Goal: Task Accomplishment & Management: Use online tool/utility

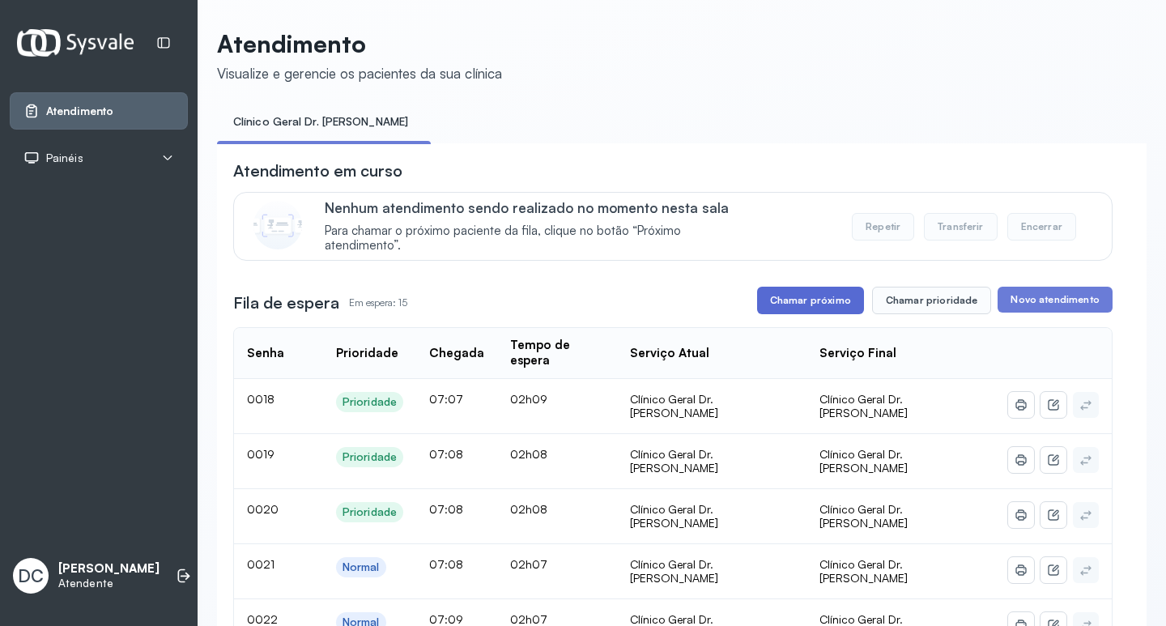
click at [804, 292] on button "Chamar próximo" at bounding box center [810, 301] width 107 height 28
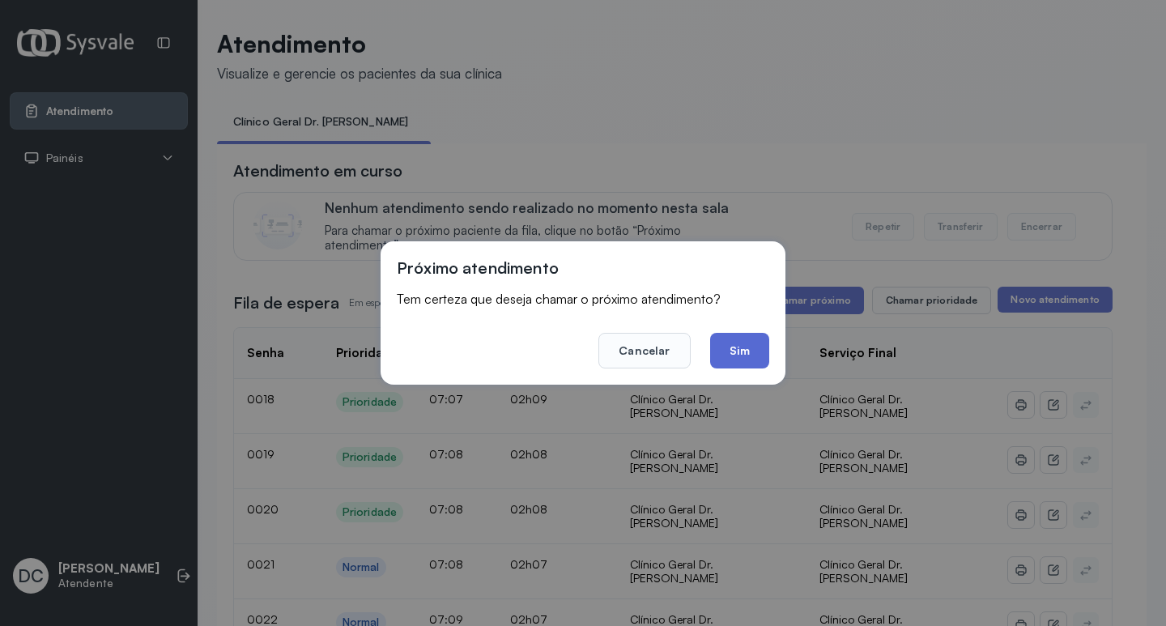
click at [748, 343] on button "Sim" at bounding box center [739, 351] width 59 height 36
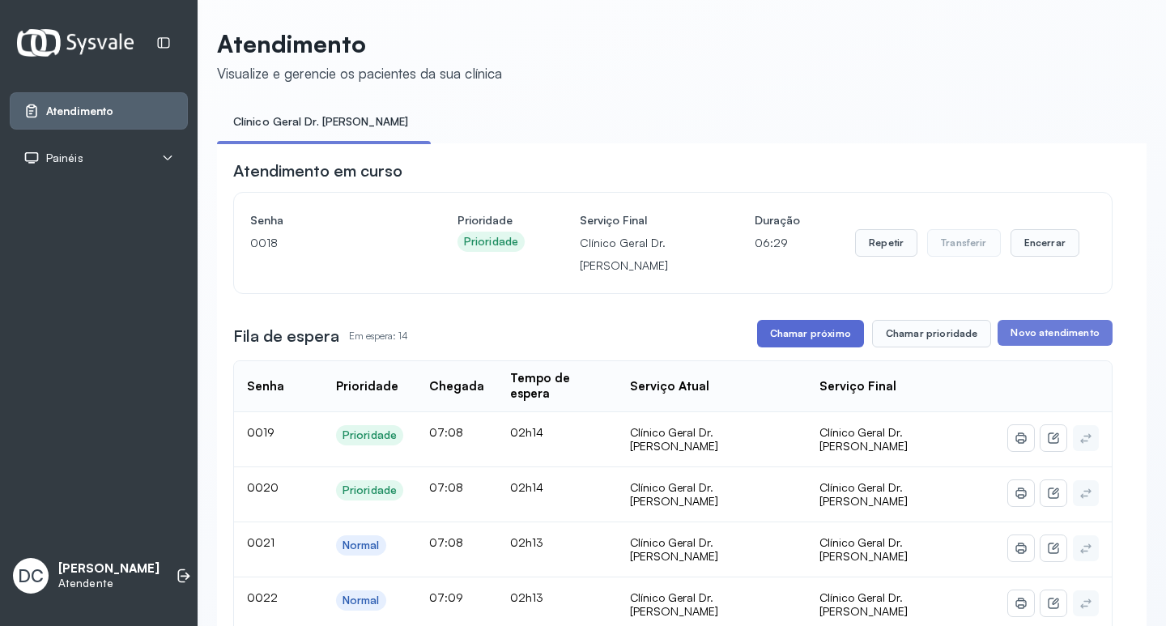
click at [806, 340] on button "Chamar próximo" at bounding box center [810, 334] width 107 height 28
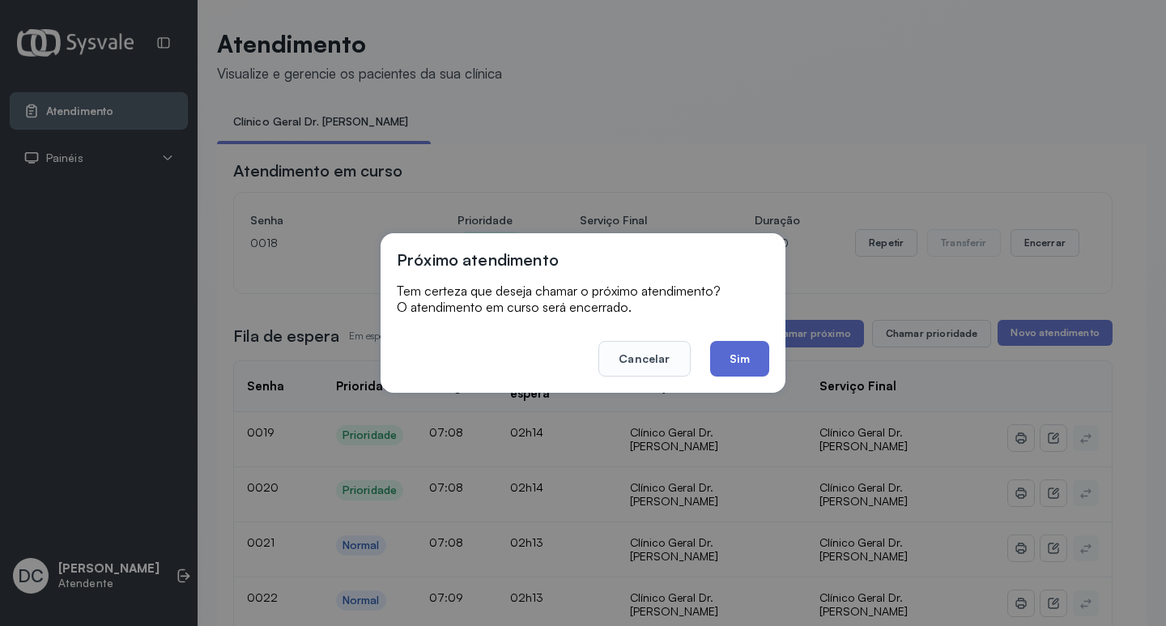
click at [756, 352] on button "Sim" at bounding box center [739, 359] width 59 height 36
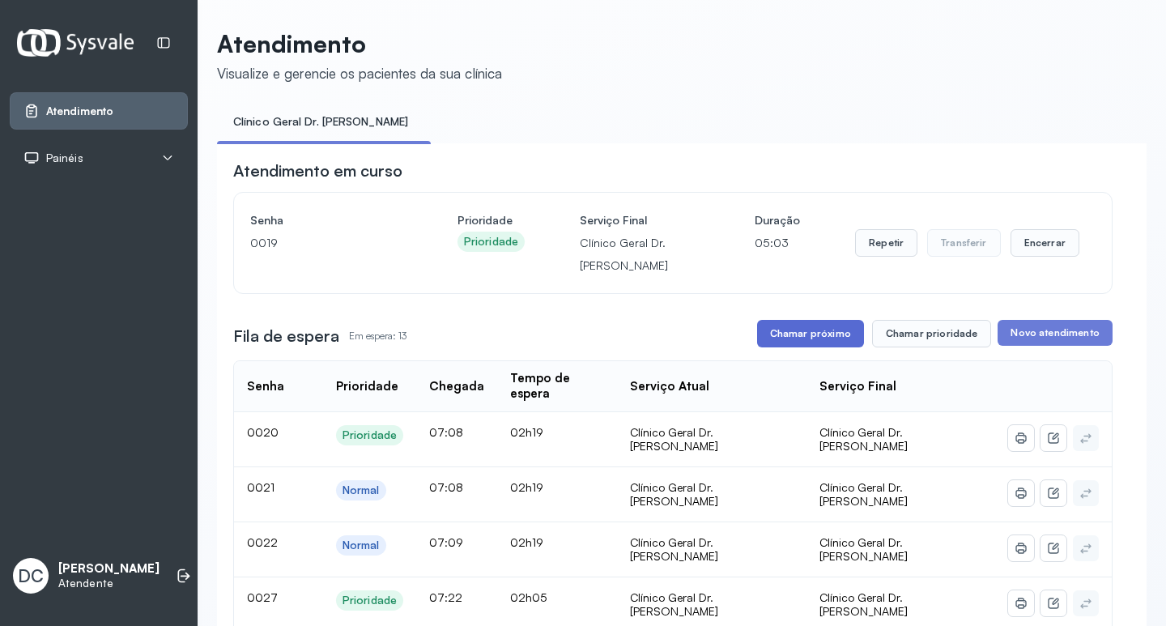
click at [785, 328] on button "Chamar próximo" at bounding box center [810, 334] width 107 height 28
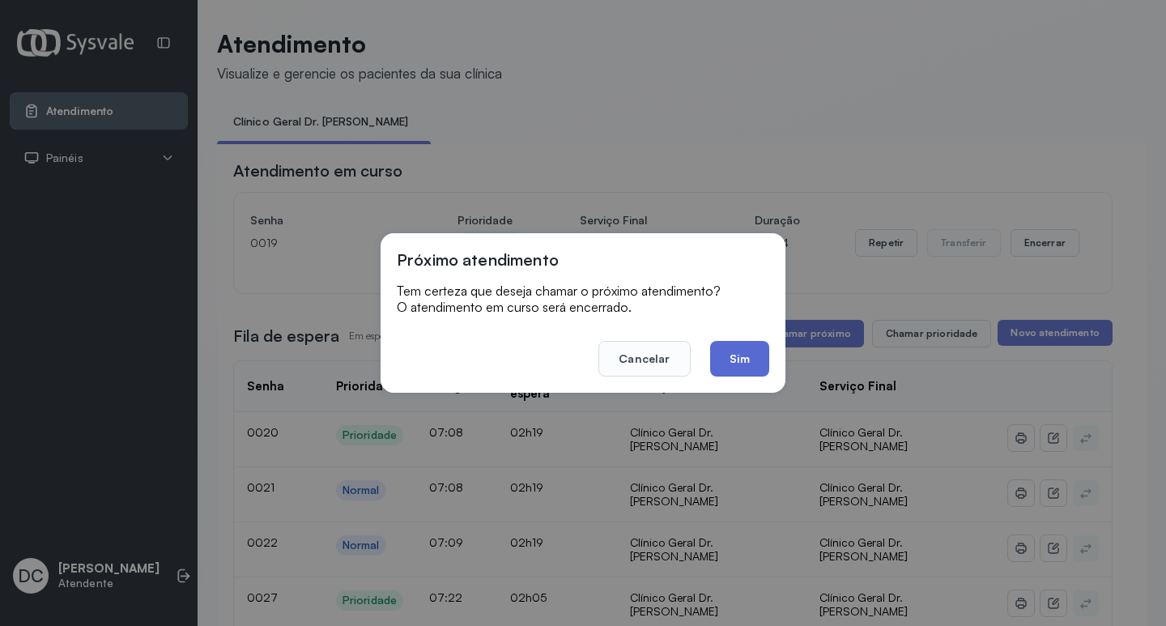
click at [740, 357] on button "Sim" at bounding box center [739, 359] width 59 height 36
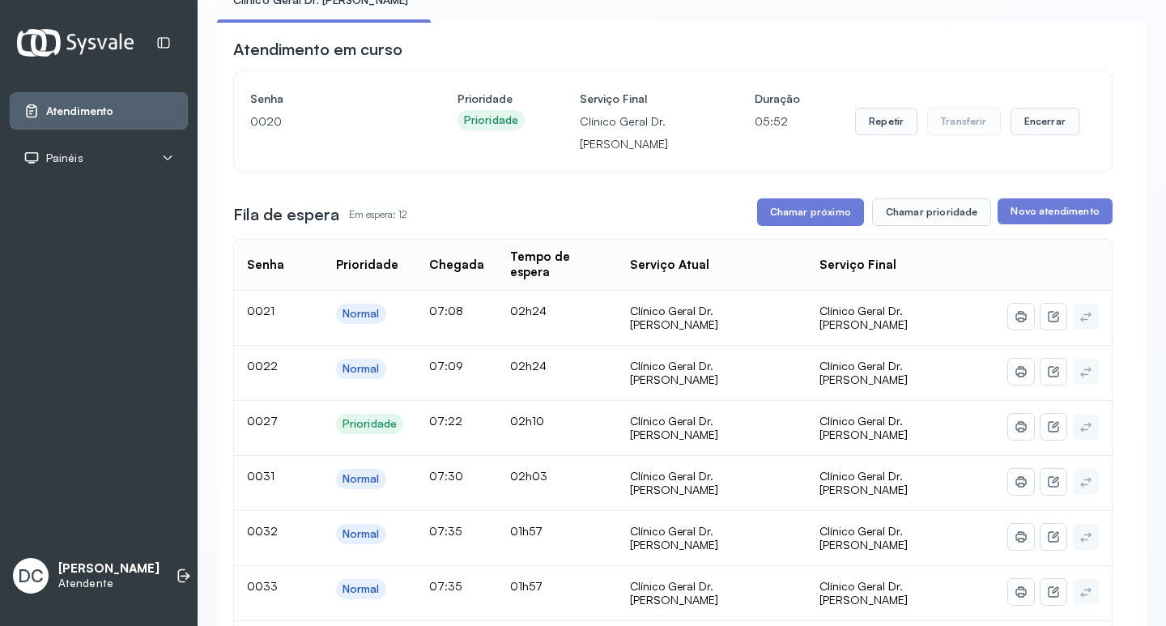
scroll to position [243, 0]
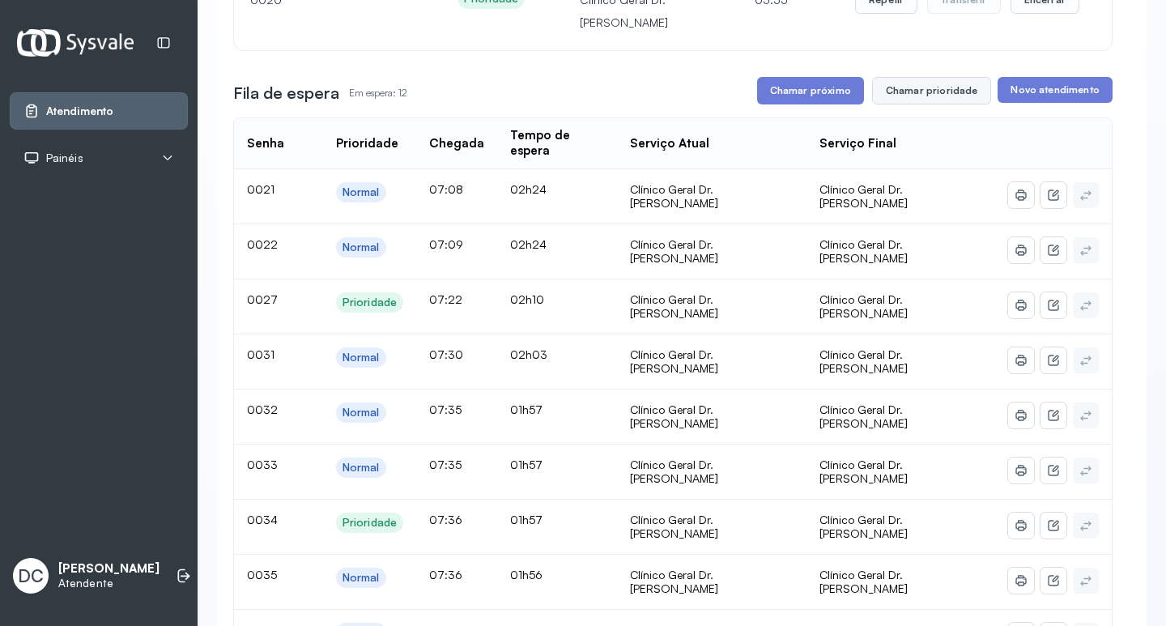
click at [906, 94] on button "Chamar prioridade" at bounding box center [932, 91] width 120 height 28
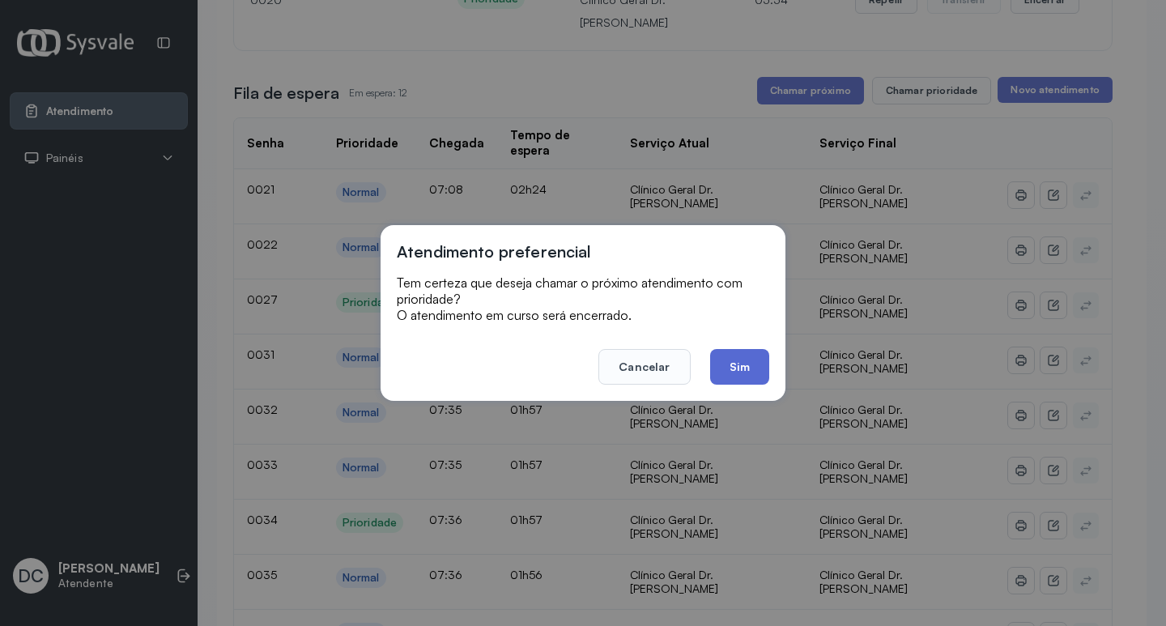
click at [744, 373] on button "Sim" at bounding box center [739, 367] width 59 height 36
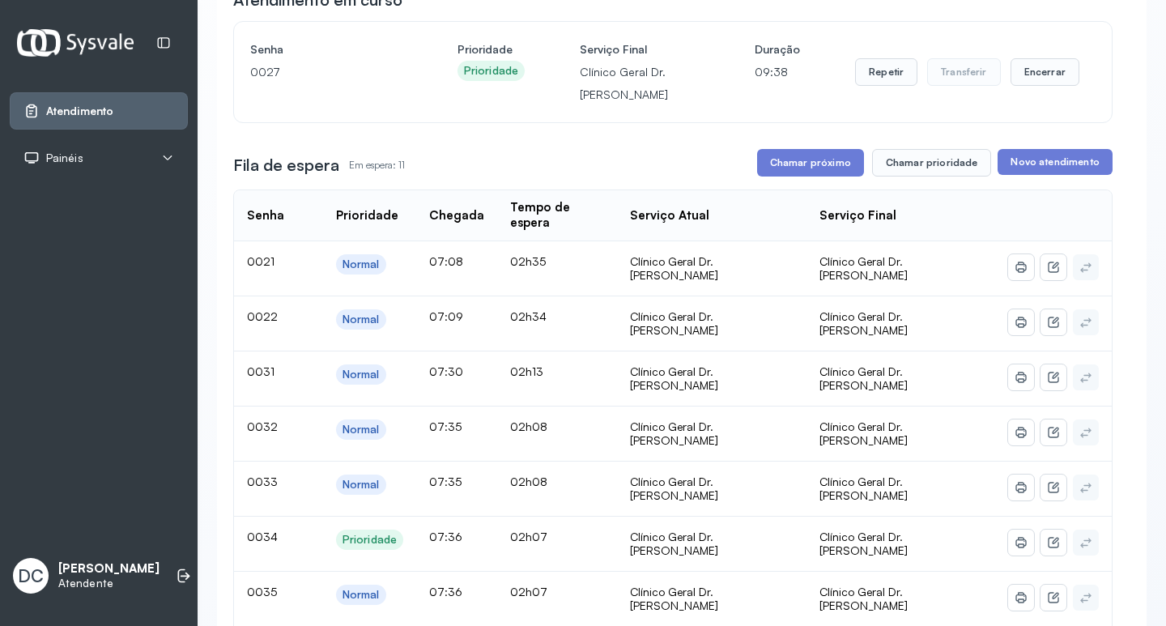
scroll to position [162, 0]
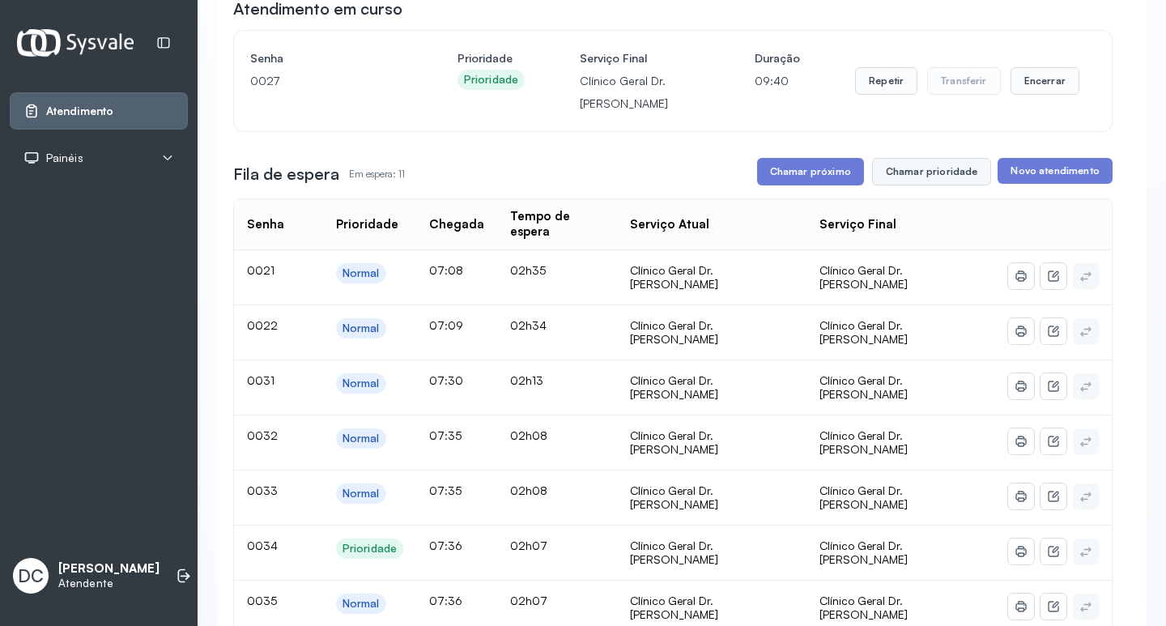
click at [939, 182] on button "Chamar prioridade" at bounding box center [932, 172] width 120 height 28
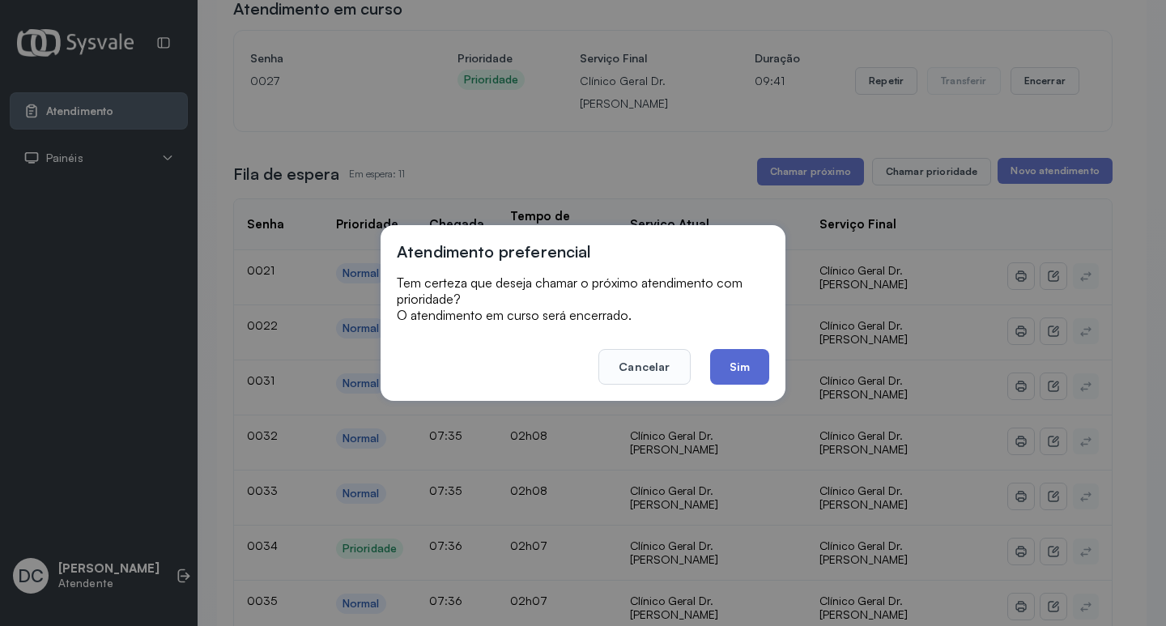
click at [748, 369] on button "Sim" at bounding box center [739, 367] width 59 height 36
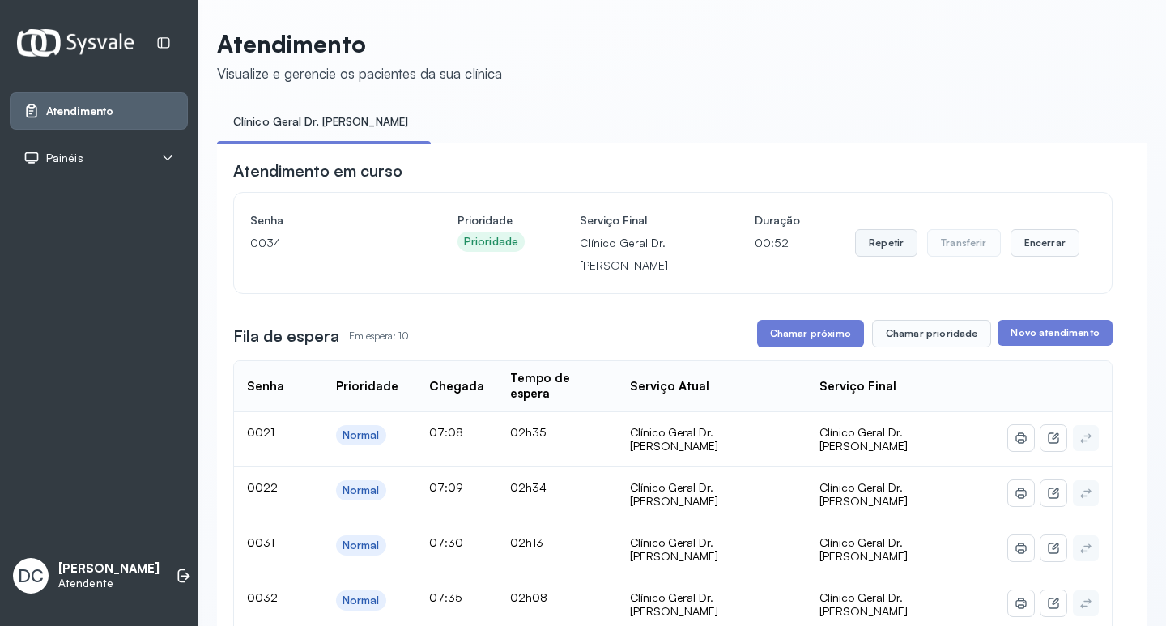
click at [870, 241] on button "Repetir" at bounding box center [886, 243] width 62 height 28
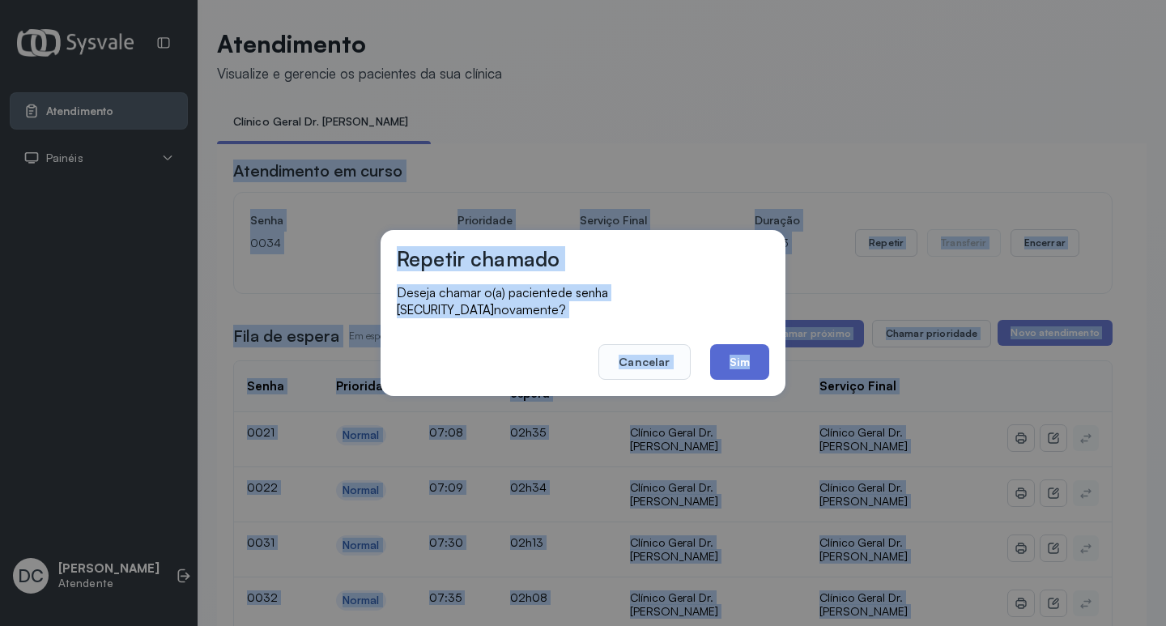
click at [740, 344] on button "Sim" at bounding box center [739, 362] width 59 height 36
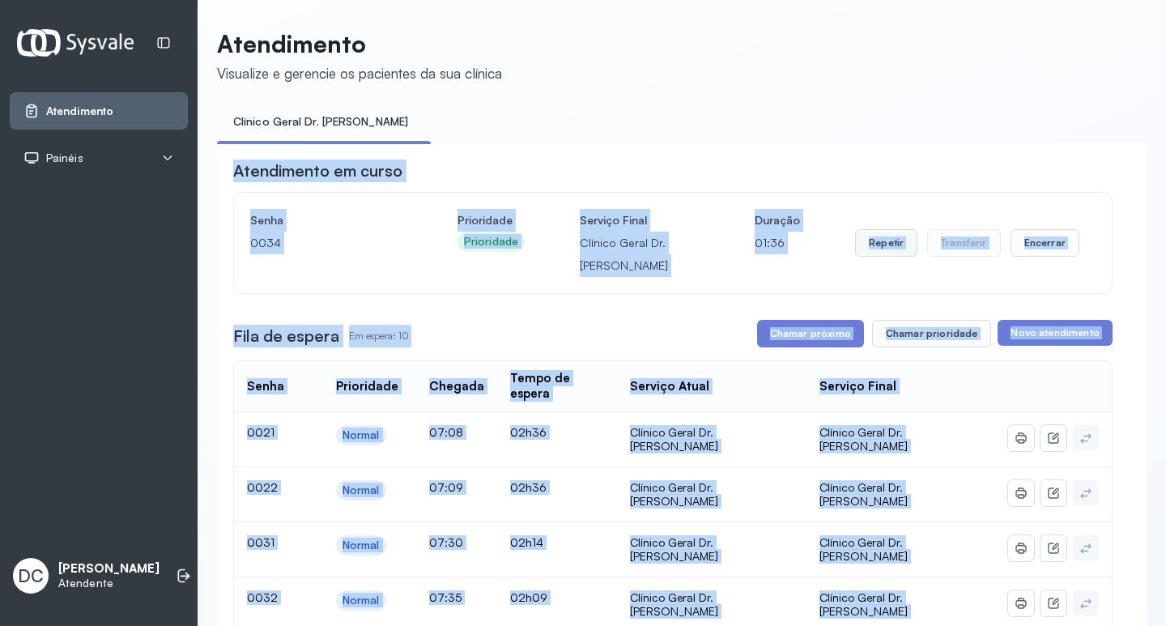
click at [866, 257] on button "Repetir" at bounding box center [886, 243] width 62 height 28
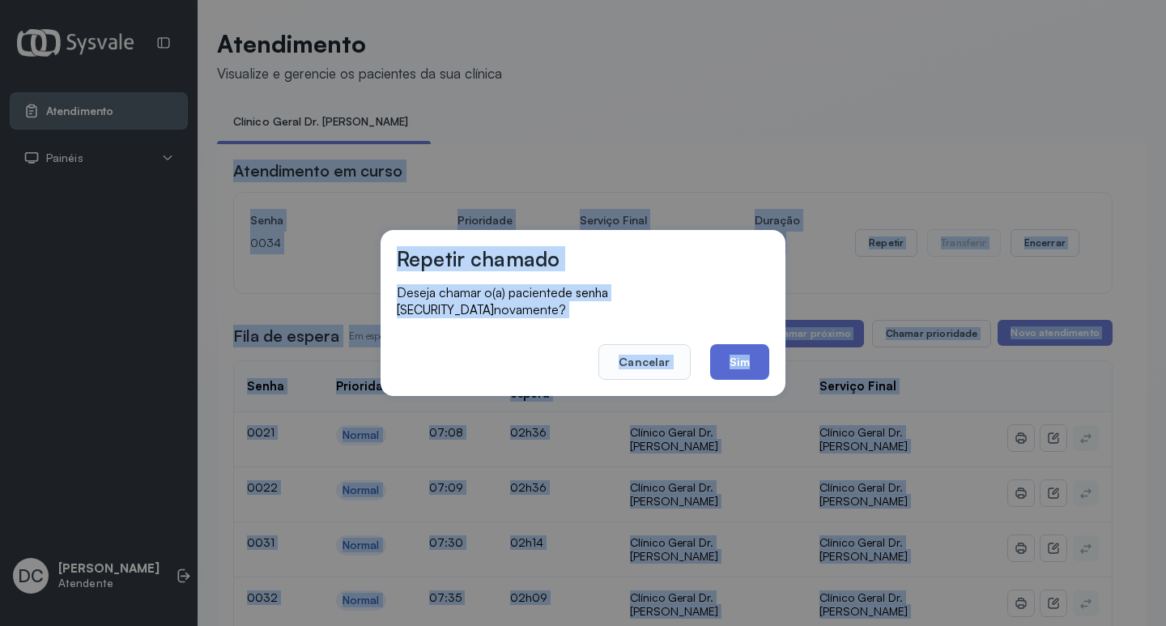
click at [744, 347] on button "Sim" at bounding box center [739, 362] width 59 height 36
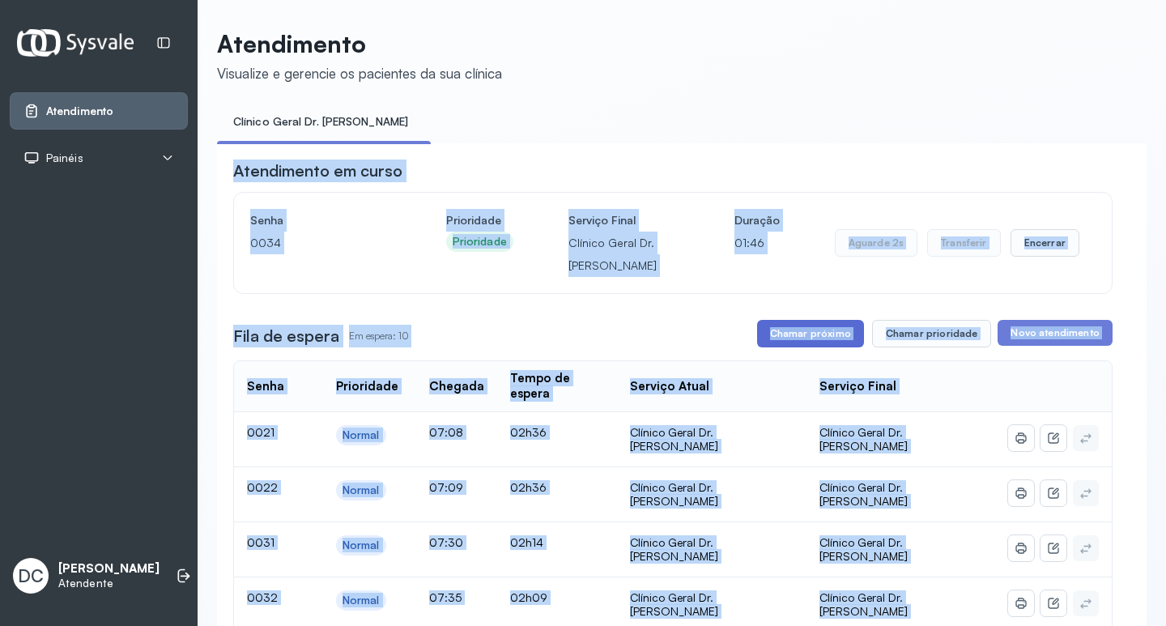
click at [825, 343] on button "Chamar próximo" at bounding box center [810, 334] width 107 height 28
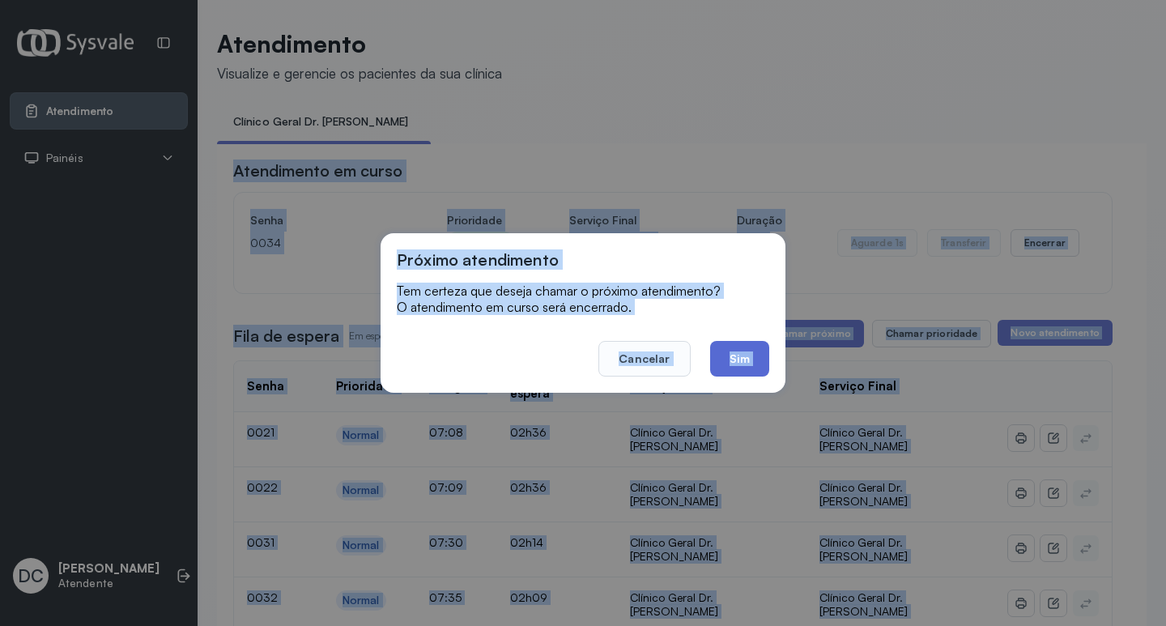
click at [751, 346] on button "Sim" at bounding box center [739, 359] width 59 height 36
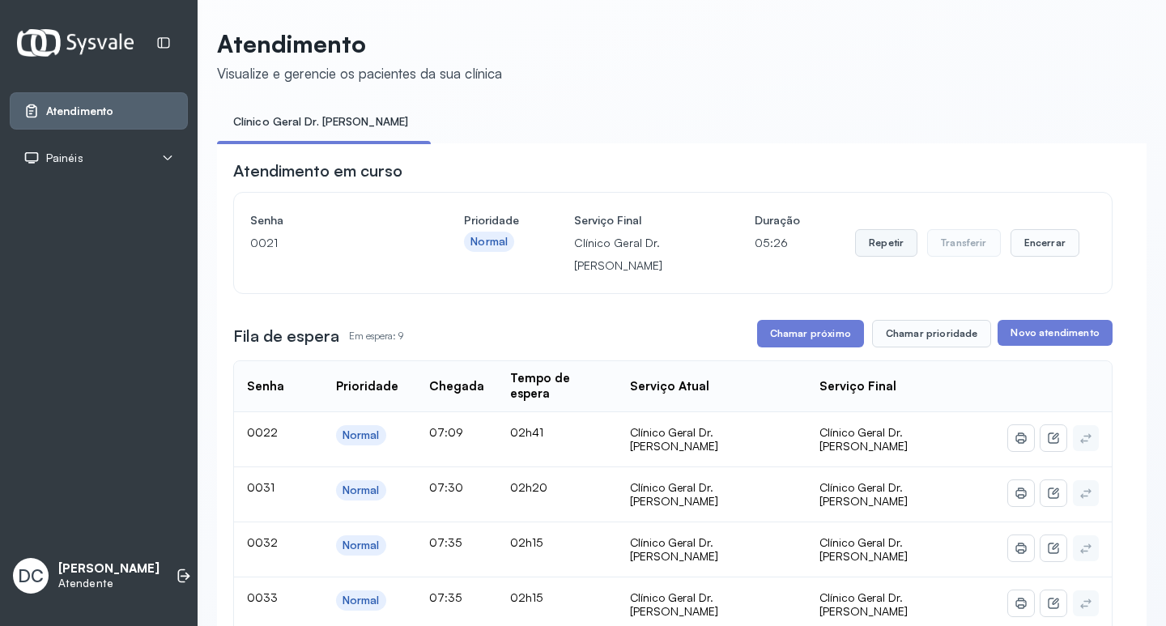
click at [864, 255] on button "Repetir" at bounding box center [886, 243] width 62 height 28
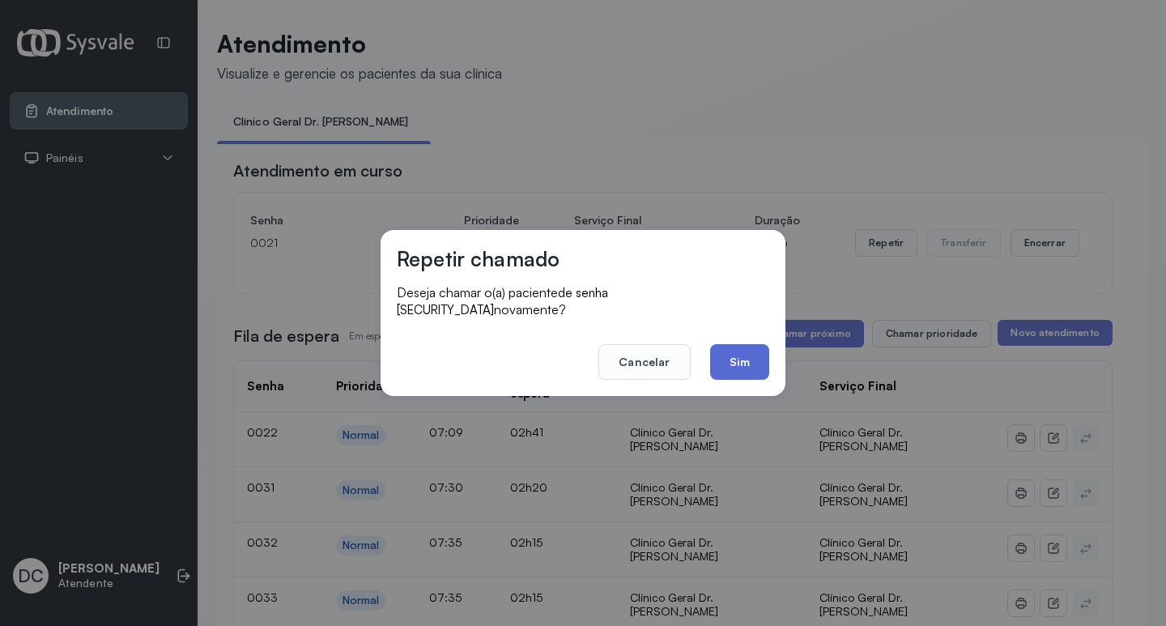
click at [727, 344] on button "Sim" at bounding box center [739, 362] width 59 height 36
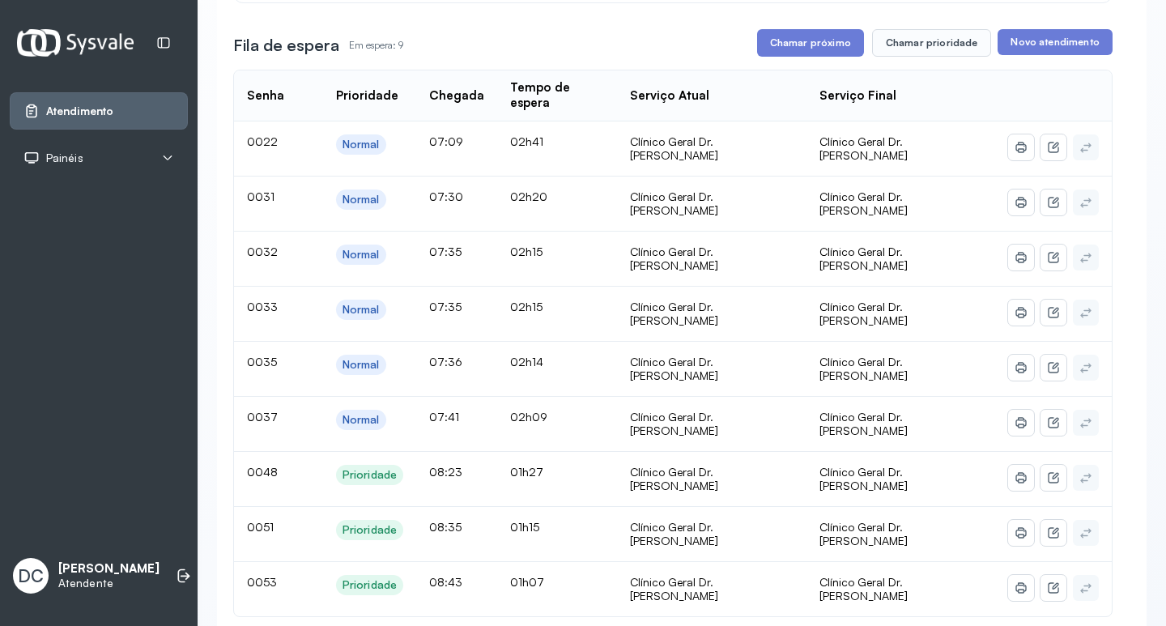
scroll to position [81, 0]
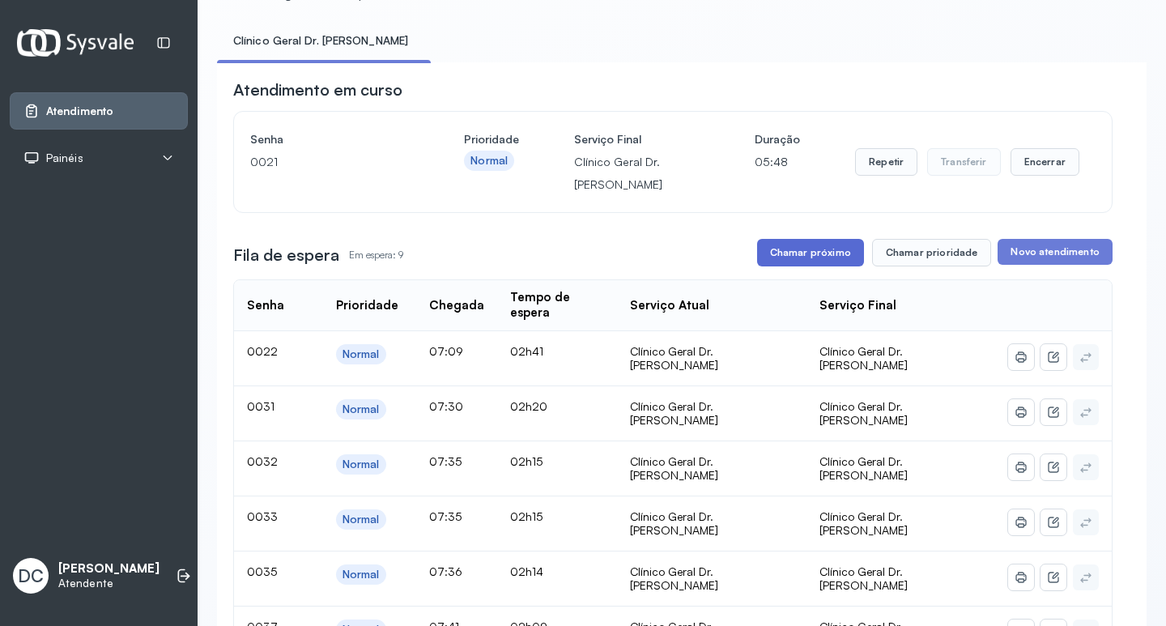
click at [808, 262] on button "Chamar próximo" at bounding box center [810, 253] width 107 height 28
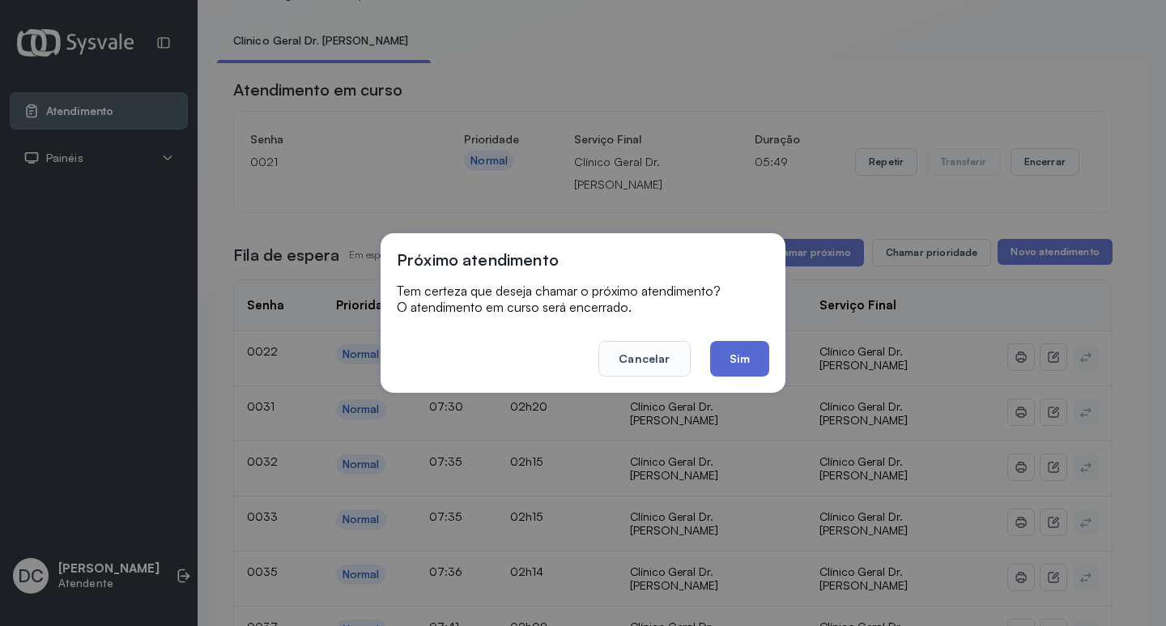
click at [723, 347] on button "Sim" at bounding box center [739, 359] width 59 height 36
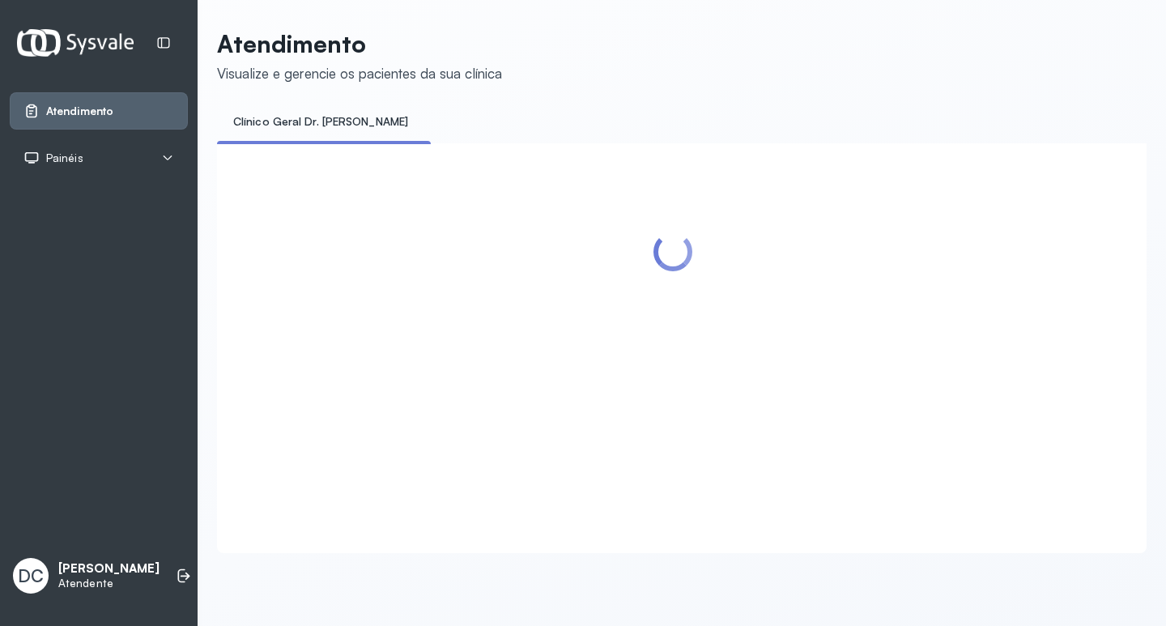
scroll to position [0, 0]
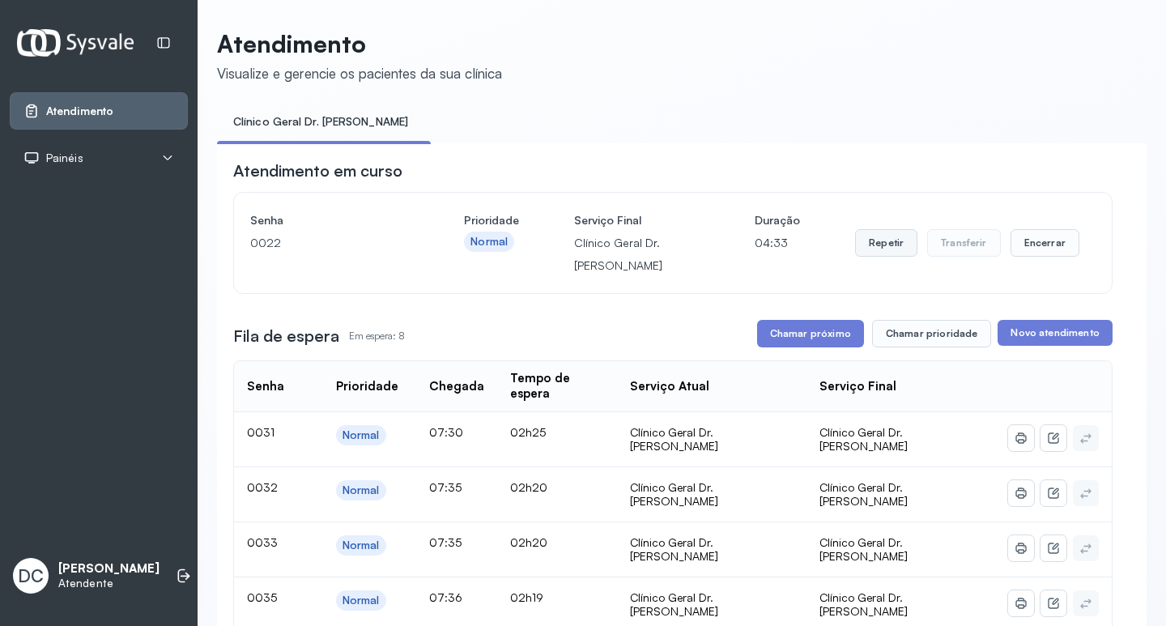
click at [875, 244] on button "Repetir" at bounding box center [886, 243] width 62 height 28
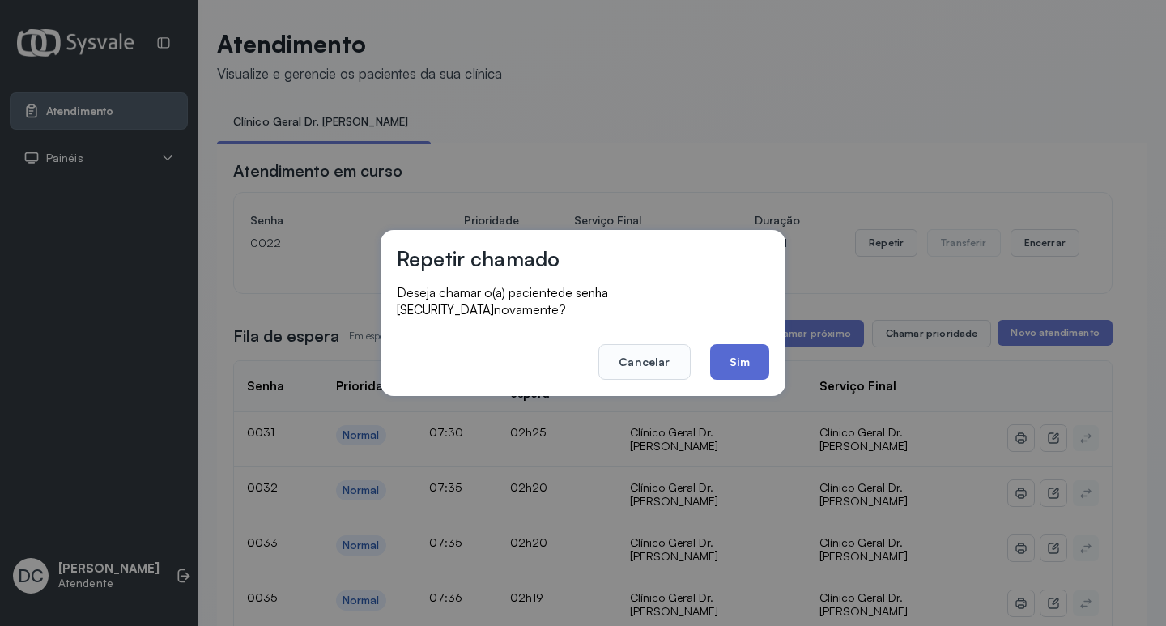
click at [754, 353] on button "Sim" at bounding box center [739, 362] width 59 height 36
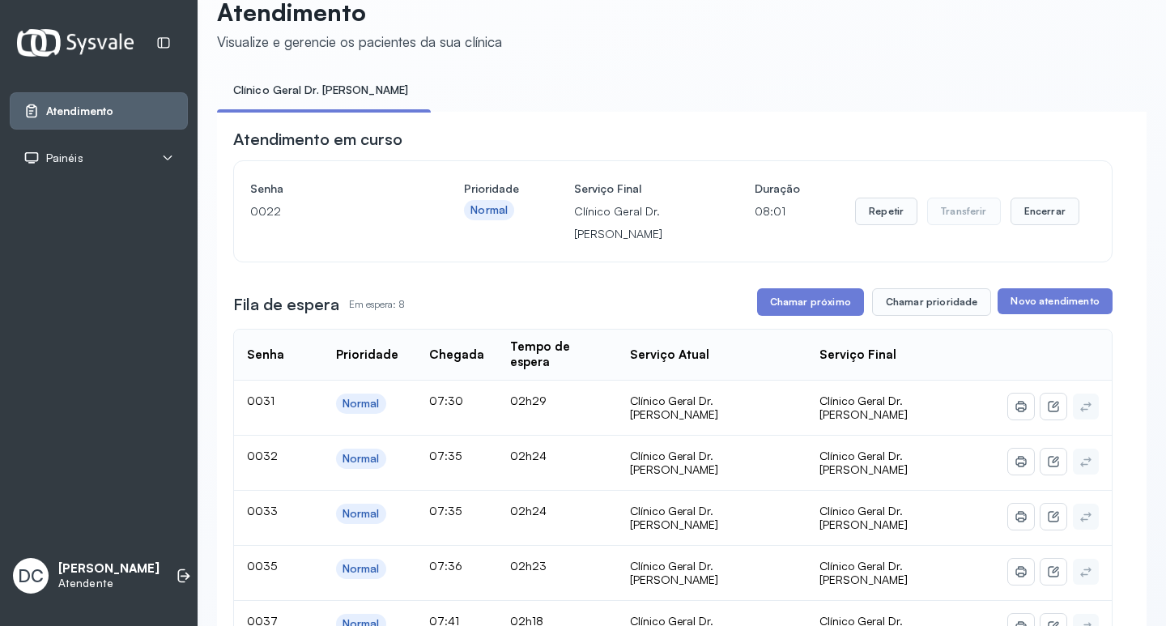
scroll to position [81, 0]
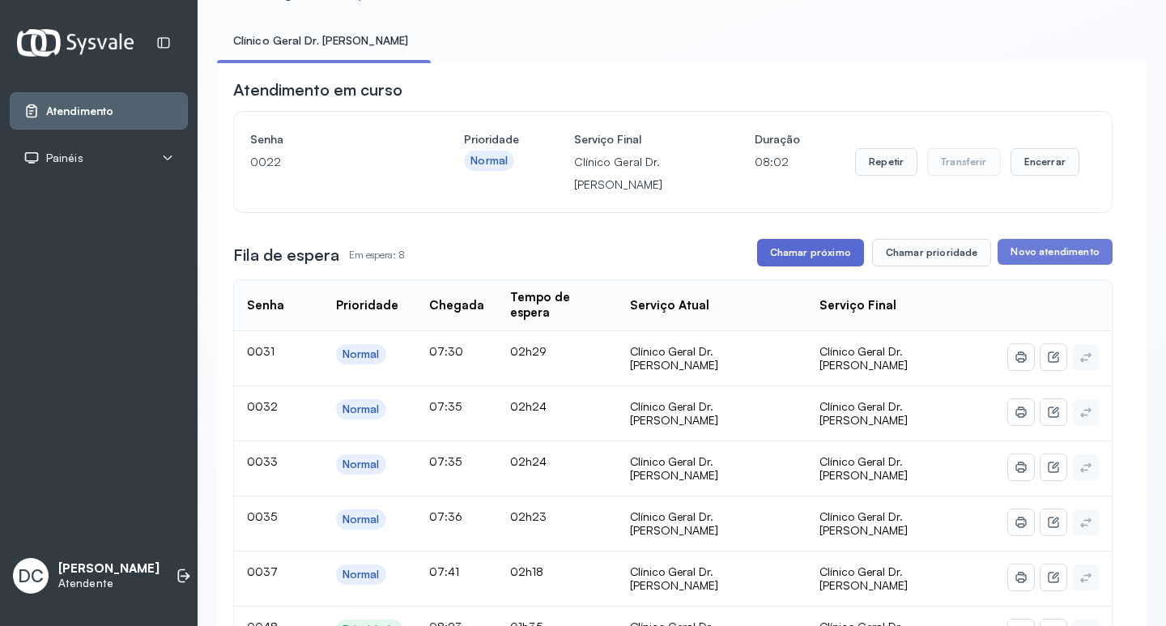
click at [757, 261] on button "Chamar próximo" at bounding box center [810, 253] width 107 height 28
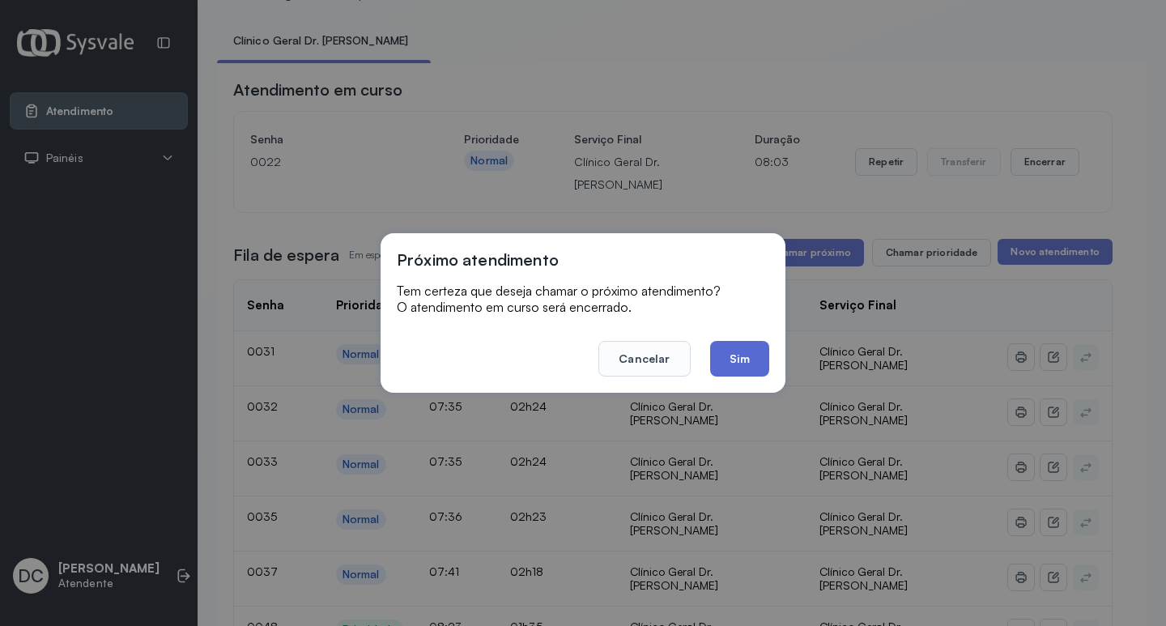
click at [746, 359] on button "Sim" at bounding box center [739, 359] width 59 height 36
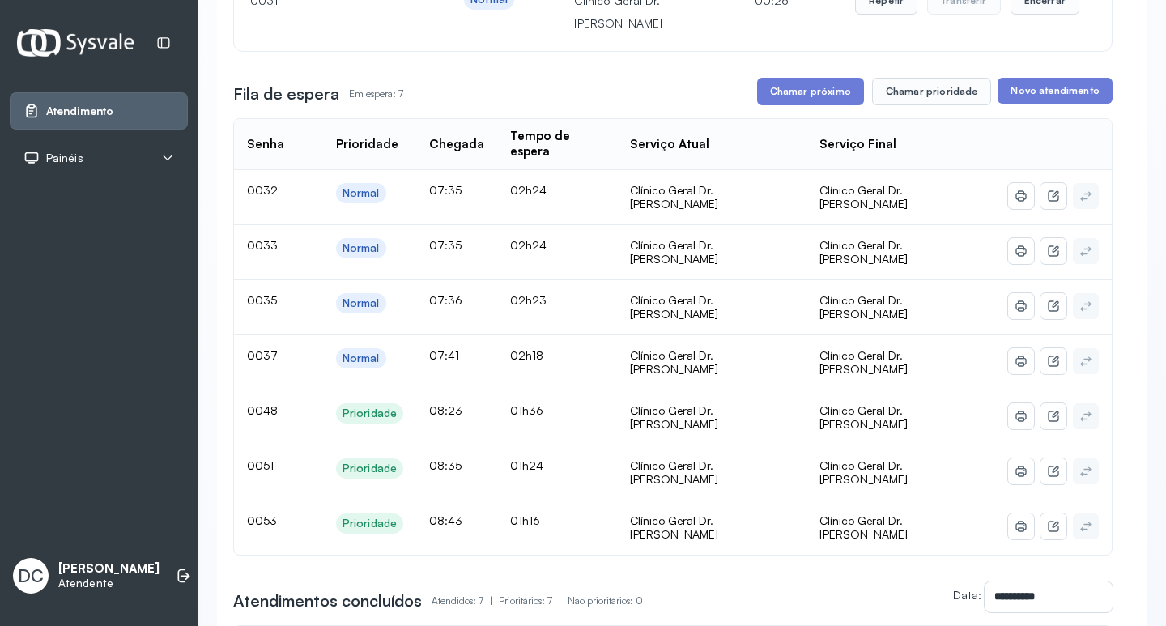
scroll to position [243, 0]
click at [924, 75] on div "Atendimento em curso Senha [SECURITY_DATA] Prioridade Normal Serviço Final Clín…" at bounding box center [673, 453] width 880 height 1072
click at [924, 92] on button "Chamar prioridade" at bounding box center [932, 91] width 120 height 28
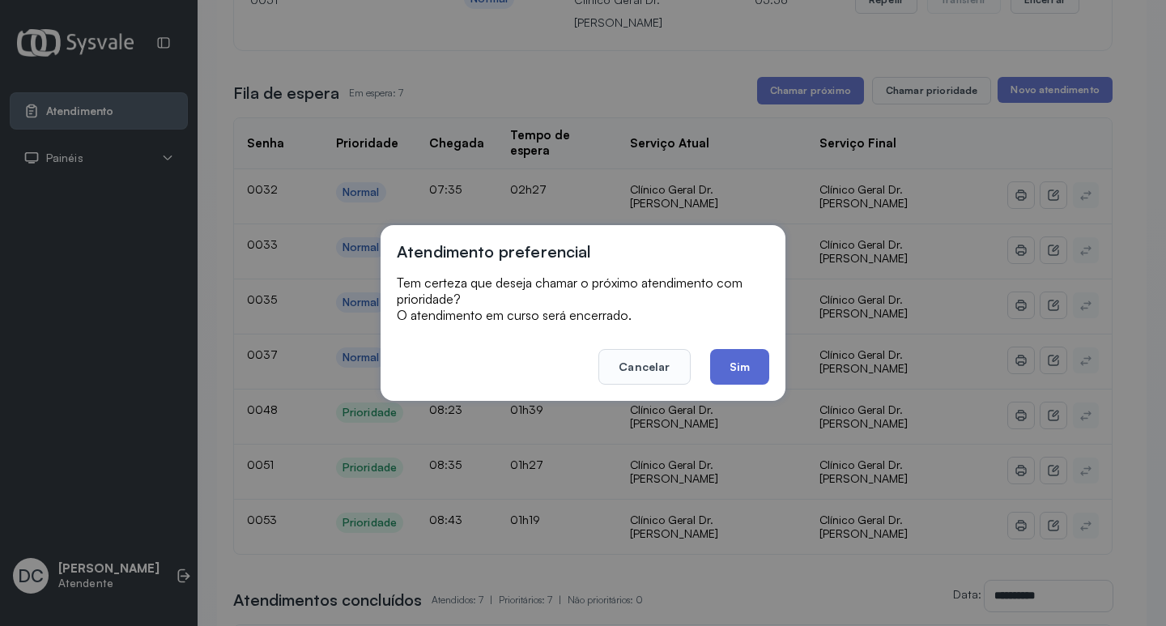
click at [740, 367] on button "Sim" at bounding box center [739, 367] width 59 height 36
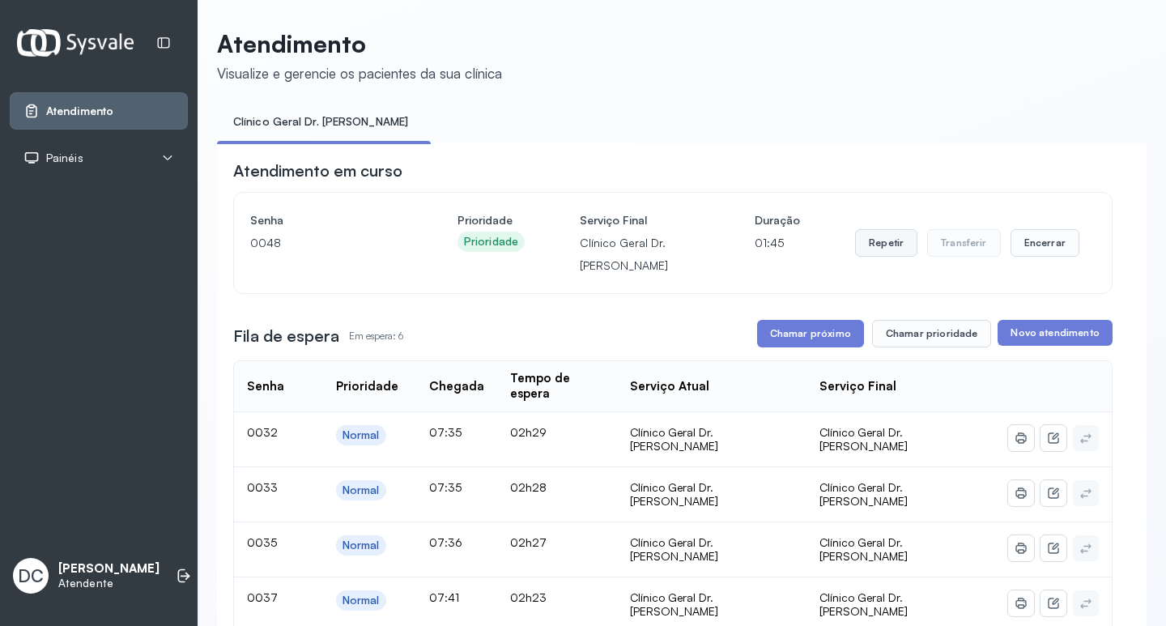
click at [866, 247] on button "Repetir" at bounding box center [886, 243] width 62 height 28
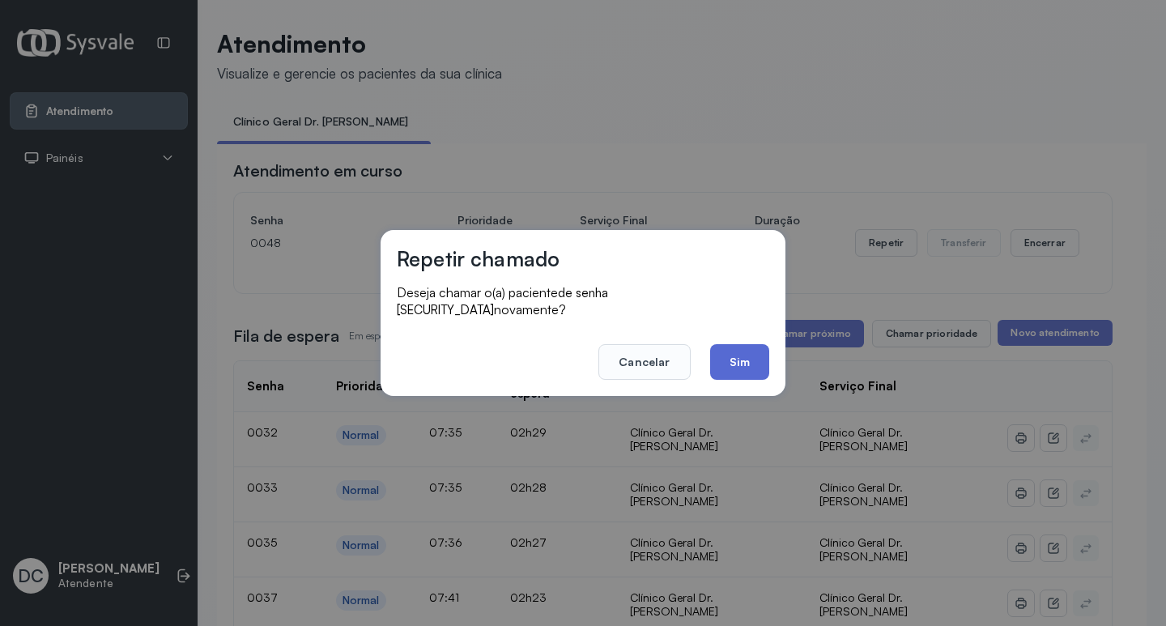
click at [731, 355] on button "Sim" at bounding box center [739, 362] width 59 height 36
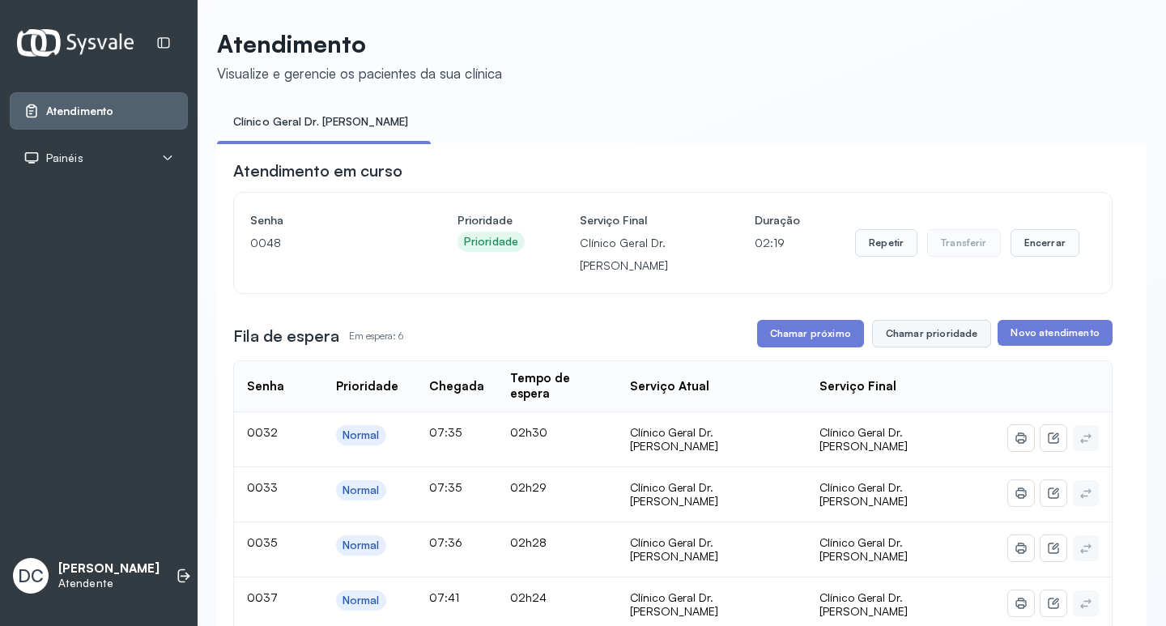
click at [913, 339] on button "Chamar prioridade" at bounding box center [932, 334] width 120 height 28
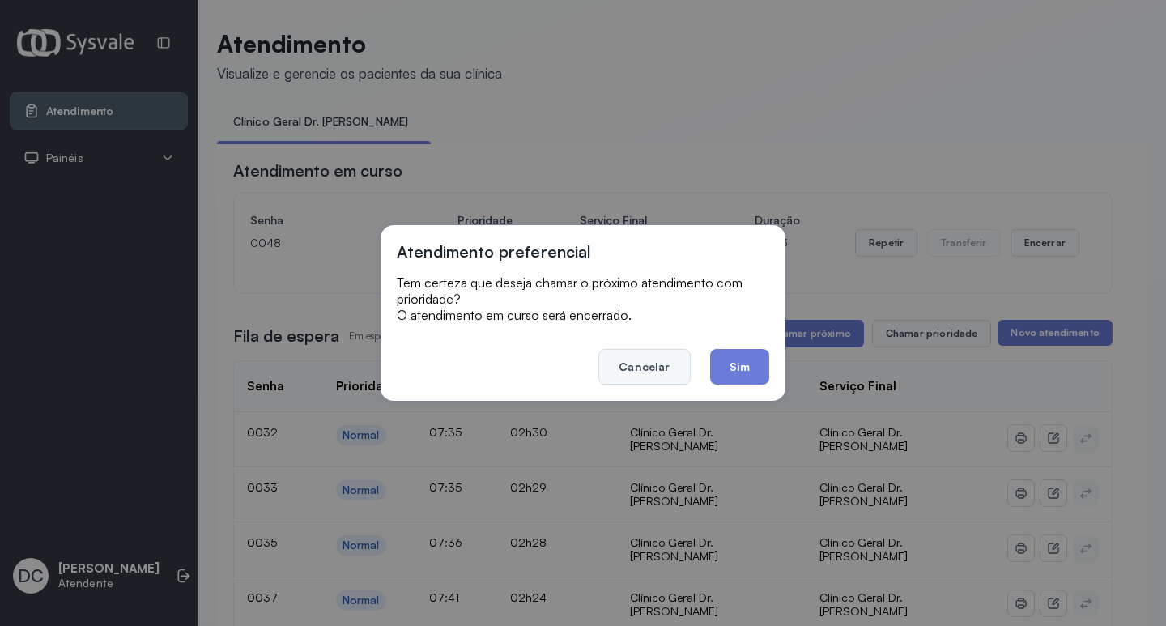
click at [654, 359] on button "Cancelar" at bounding box center [645, 367] width 92 height 36
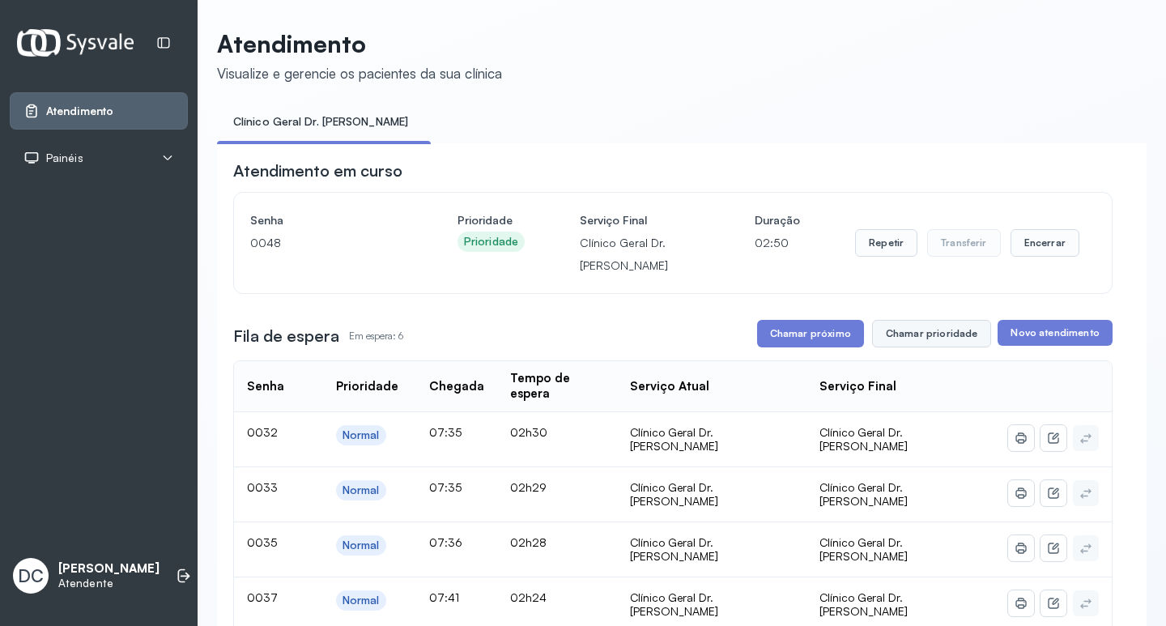
click at [946, 335] on button "Chamar prioridade" at bounding box center [932, 334] width 120 height 28
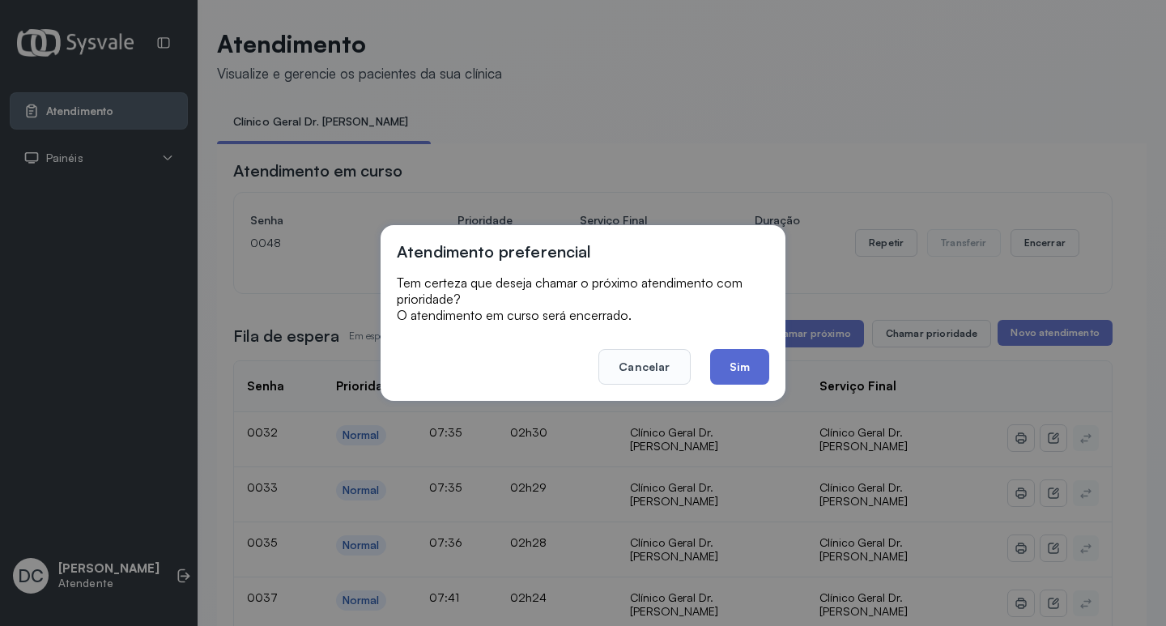
click at [735, 368] on button "Sim" at bounding box center [739, 367] width 59 height 36
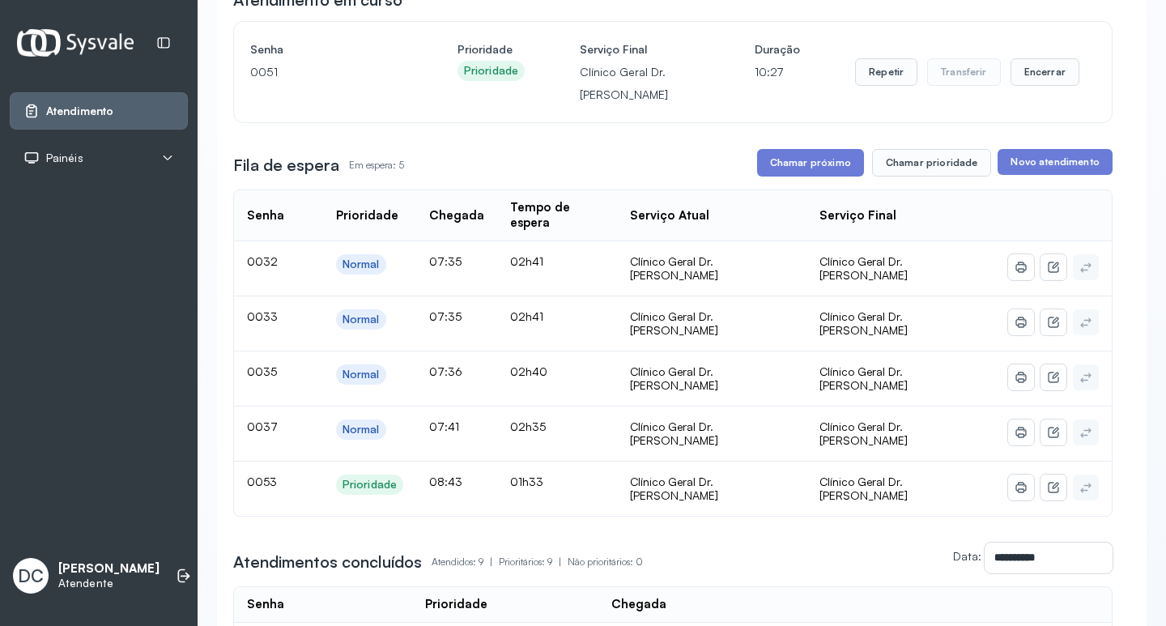
scroll to position [162, 0]
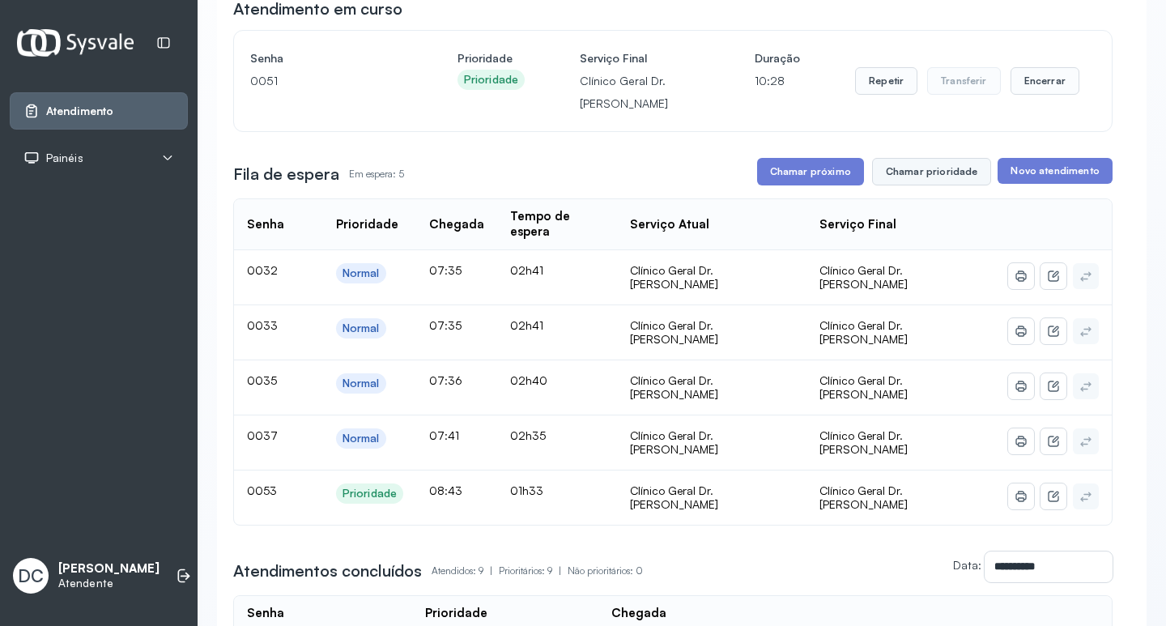
click at [907, 174] on button "Chamar prioridade" at bounding box center [932, 172] width 120 height 28
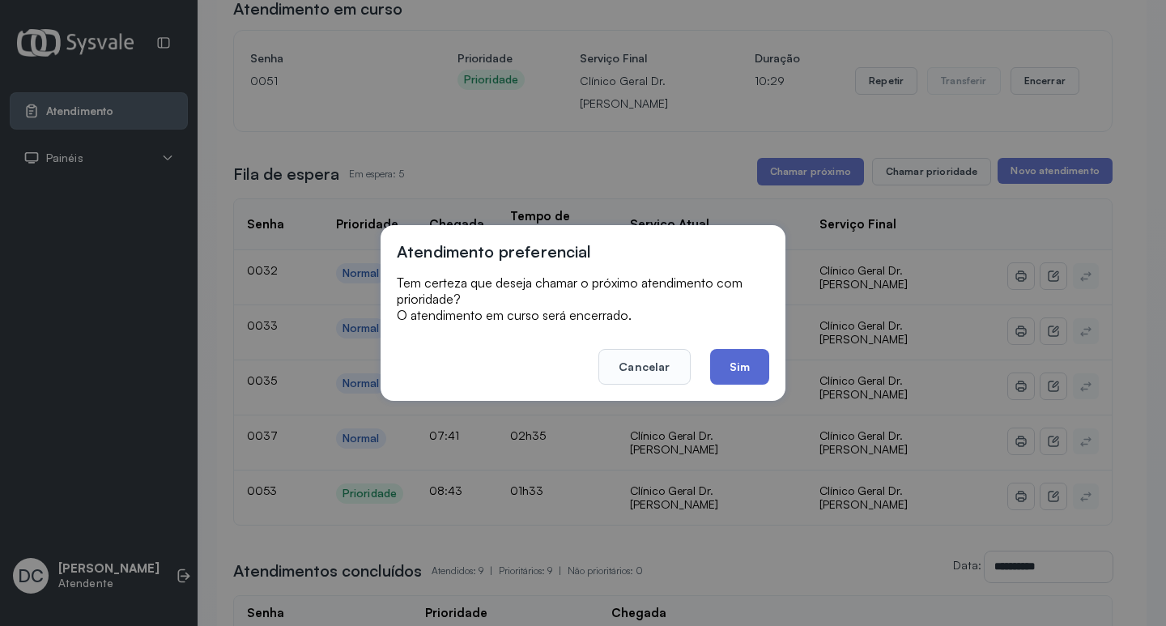
click at [748, 375] on button "Sim" at bounding box center [739, 367] width 59 height 36
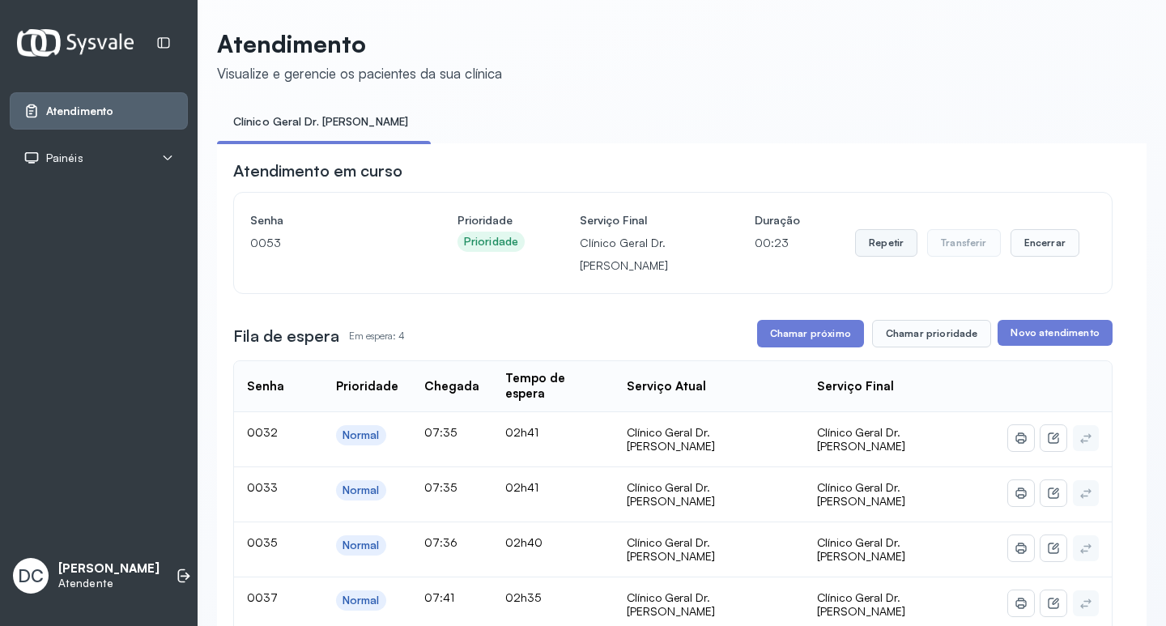
click at [900, 248] on button "Repetir" at bounding box center [886, 243] width 62 height 28
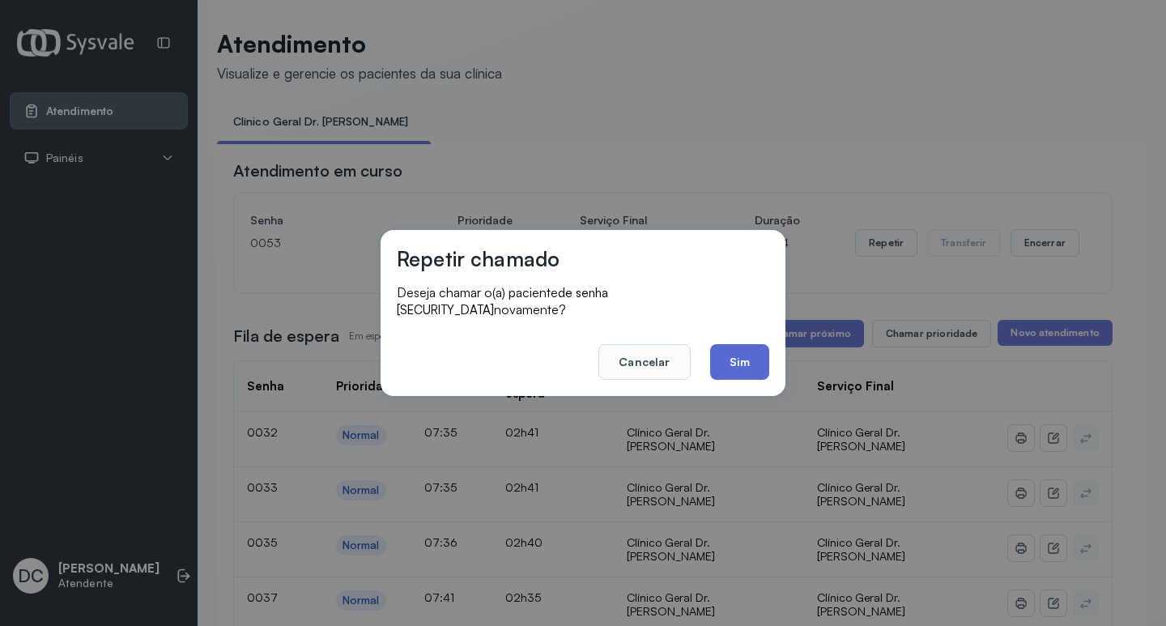
click at [768, 357] on button "Sim" at bounding box center [739, 362] width 59 height 36
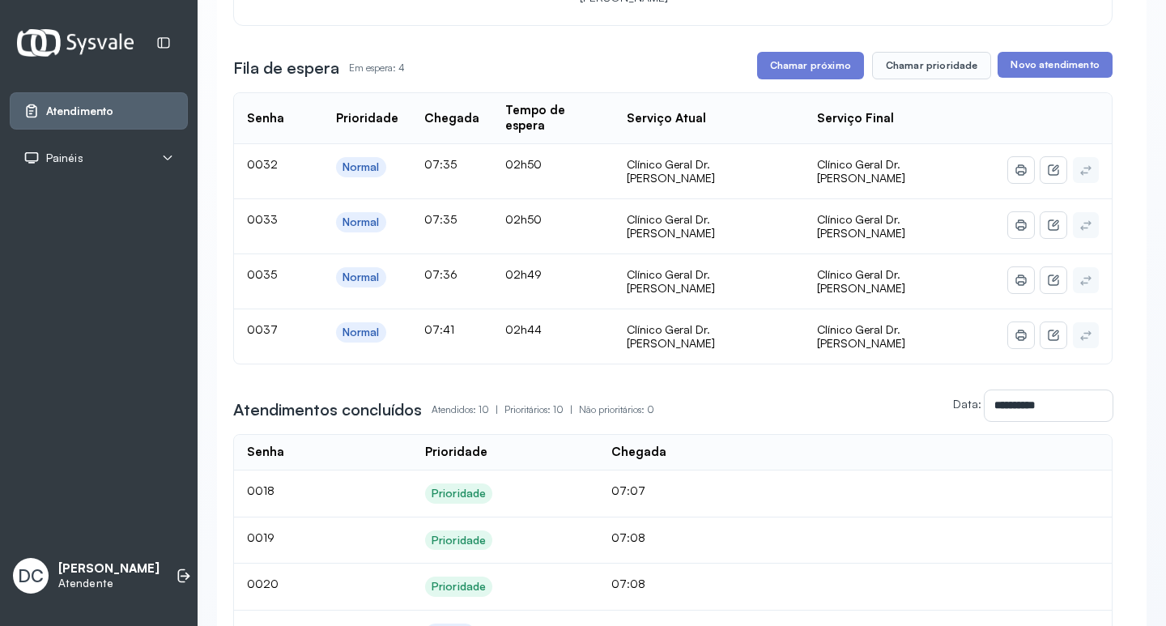
scroll to position [81, 0]
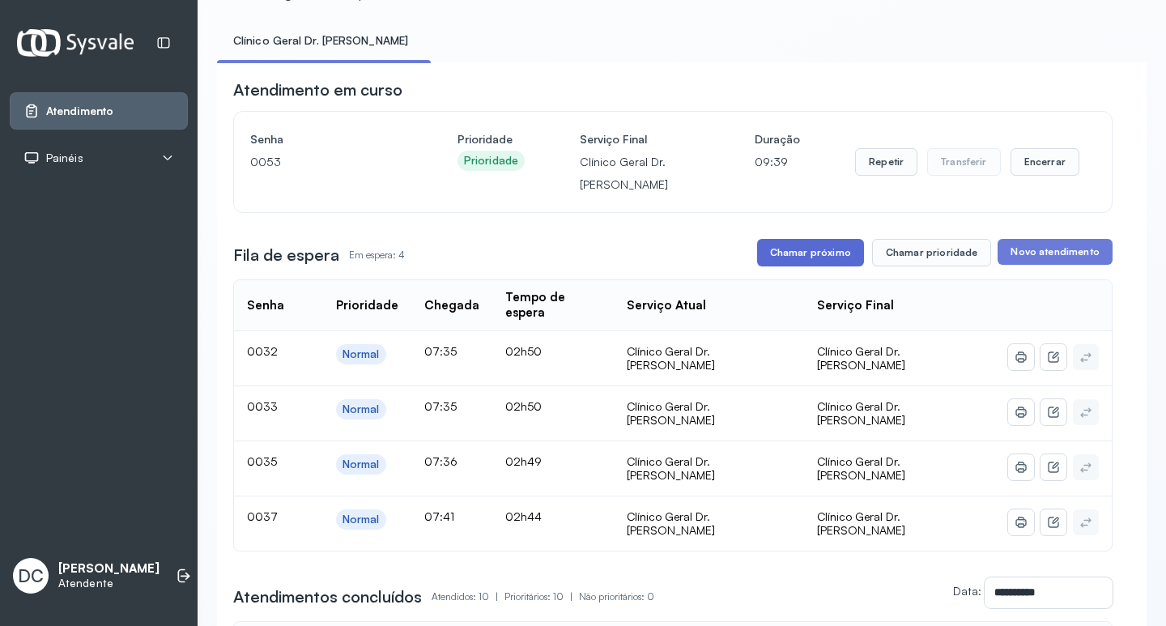
click at [791, 251] on button "Chamar próximo" at bounding box center [810, 253] width 107 height 28
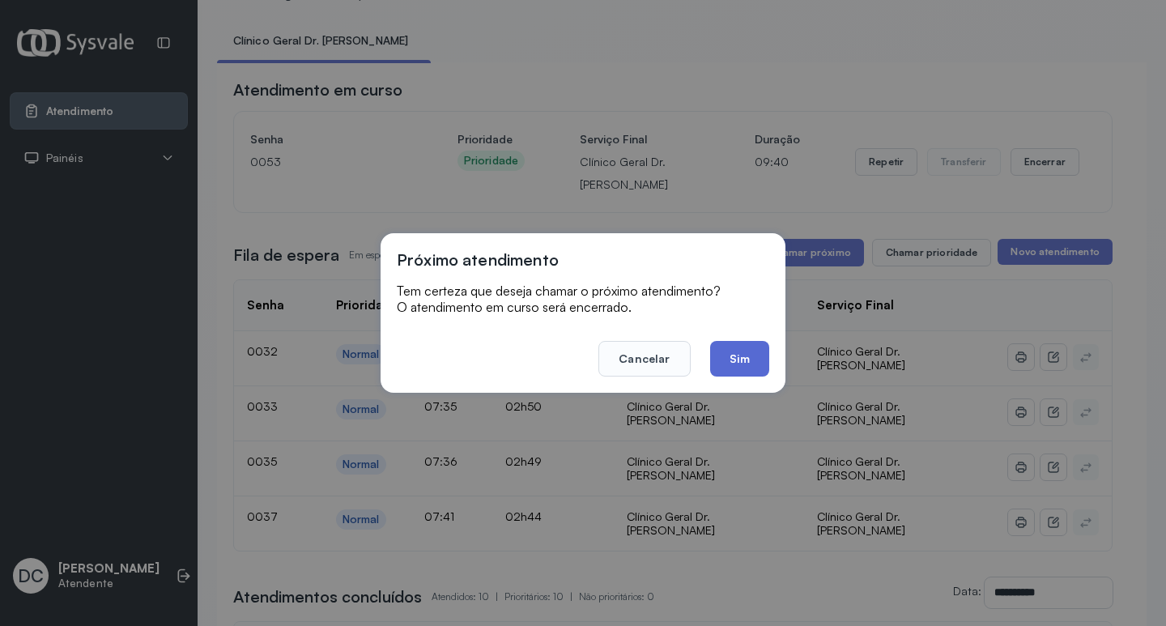
click at [747, 347] on button "Sim" at bounding box center [739, 359] width 59 height 36
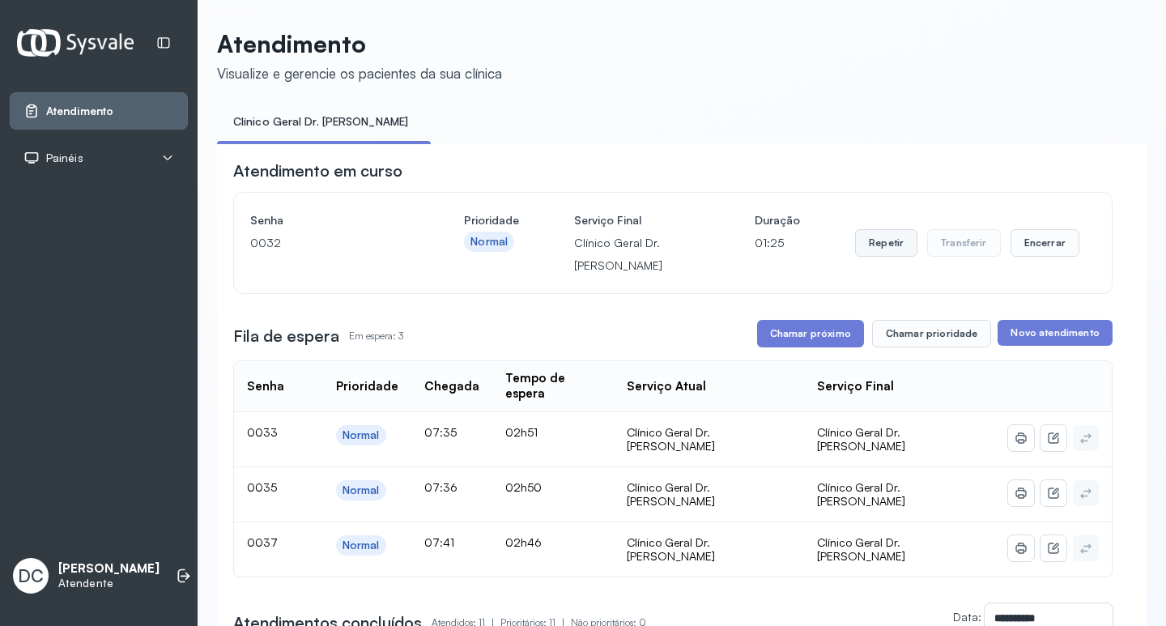
click at [876, 254] on button "Repetir" at bounding box center [886, 243] width 62 height 28
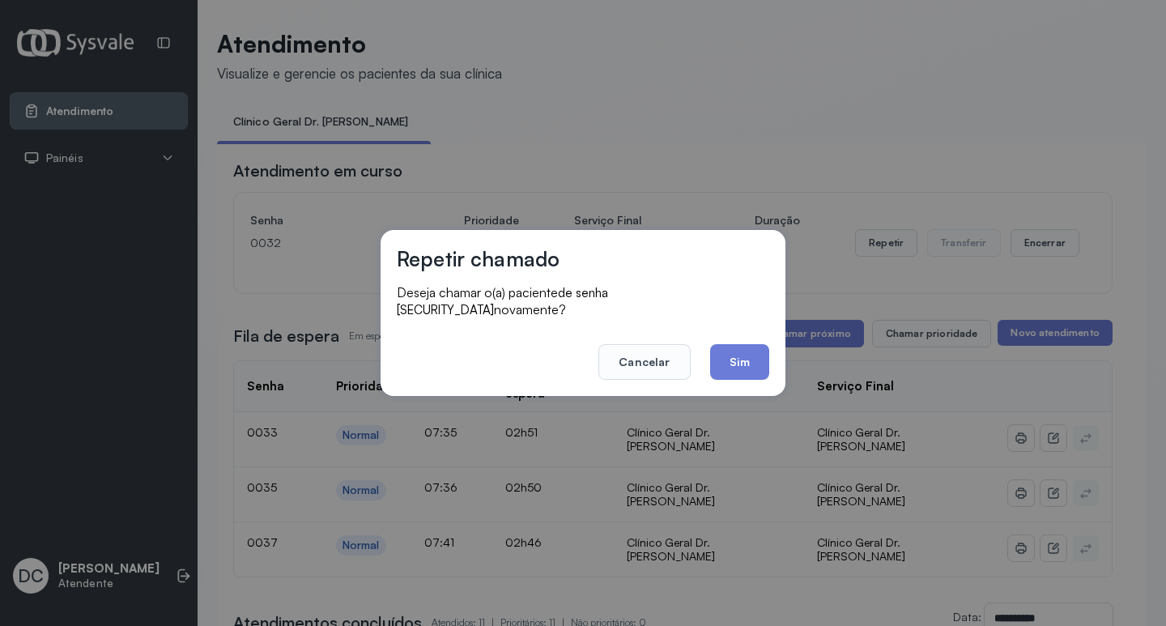
click at [735, 382] on div "Repetir chamado Deseja chamar o(a) paciente de senha [SECURITY_DATA] novamente?…" at bounding box center [583, 313] width 405 height 166
click at [744, 362] on button "Sim" at bounding box center [739, 362] width 59 height 36
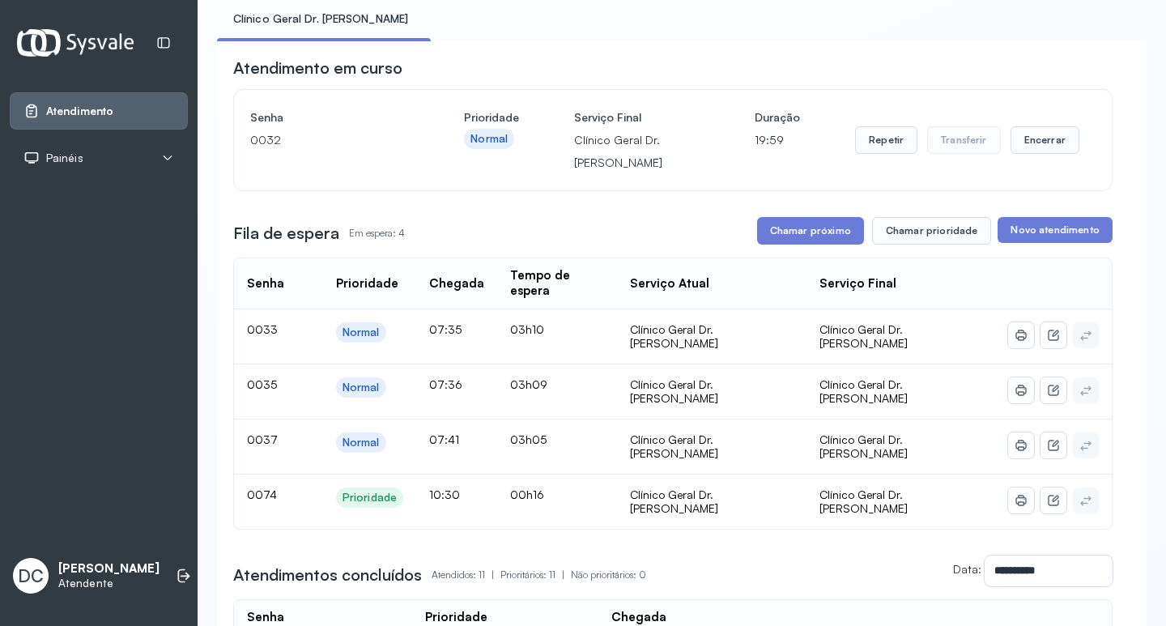
scroll to position [243, 0]
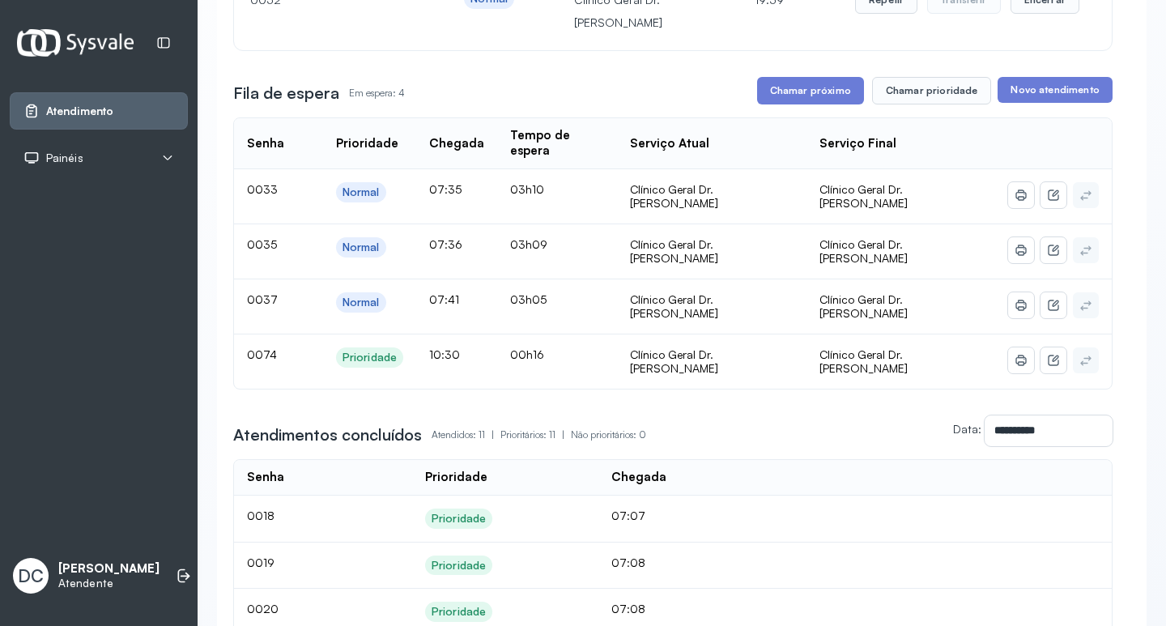
click at [906, 109] on div "**********" at bounding box center [673, 464] width 880 height 1094
click at [904, 100] on button "Chamar prioridade" at bounding box center [932, 91] width 120 height 28
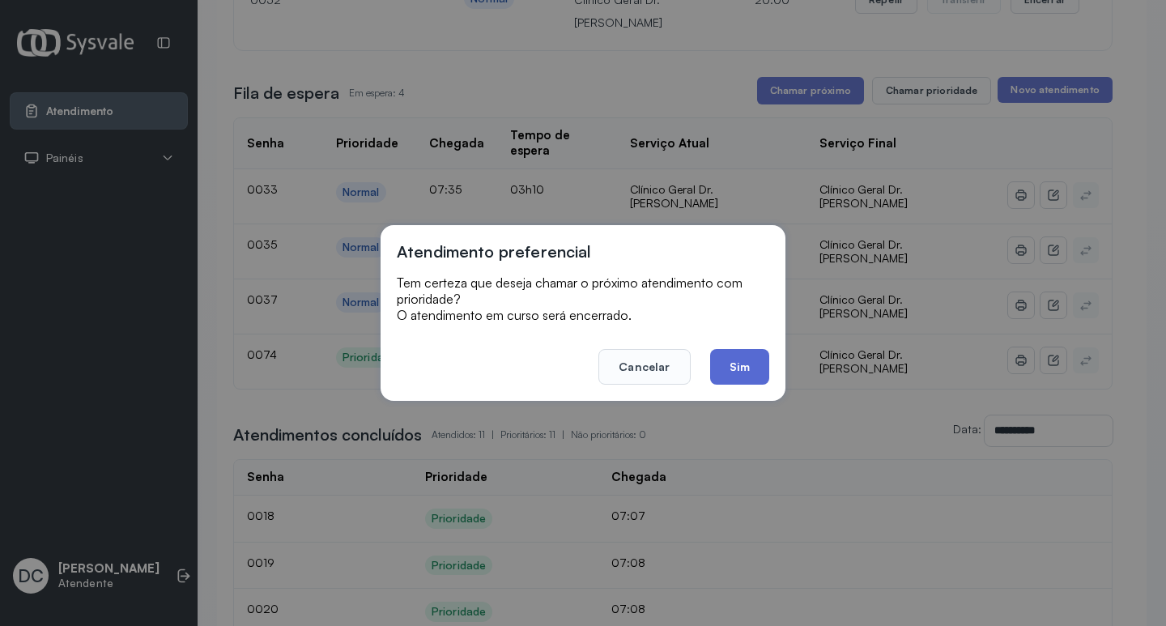
click at [748, 352] on button "Sim" at bounding box center [739, 367] width 59 height 36
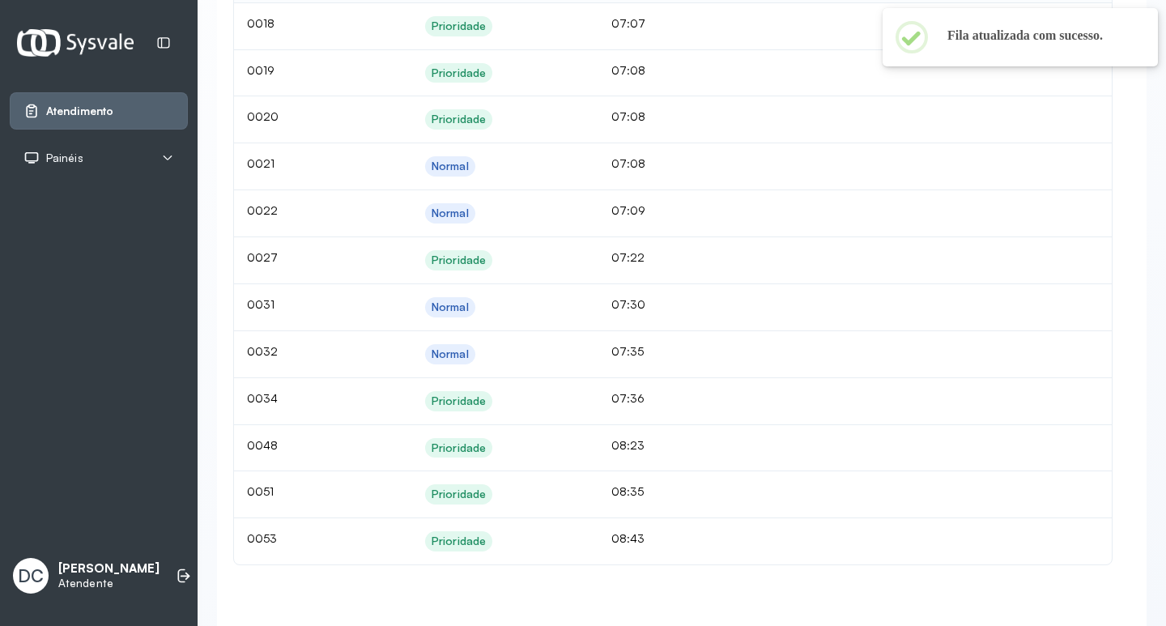
scroll to position [763, 0]
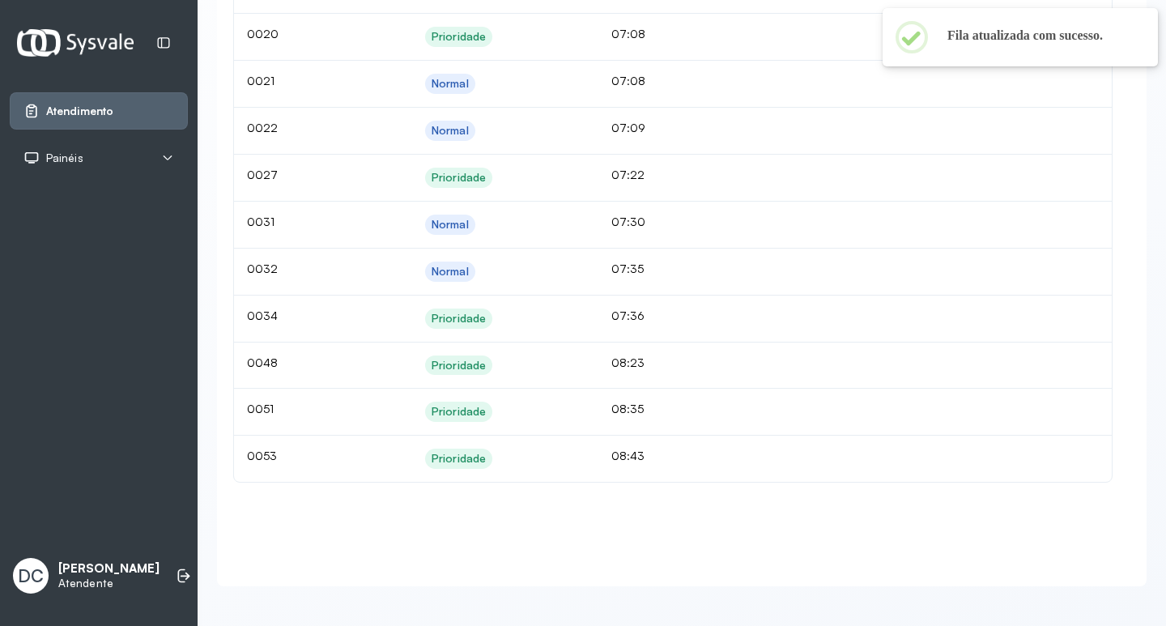
click at [453, 452] on div "Prioridade" at bounding box center [459, 459] width 54 height 14
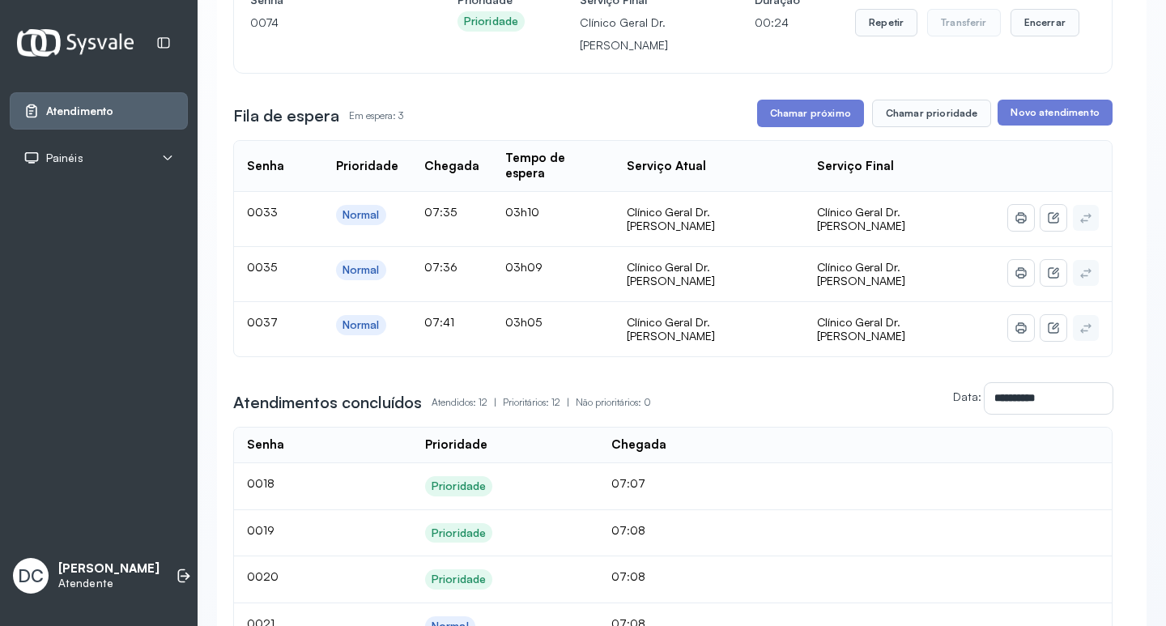
scroll to position [34, 0]
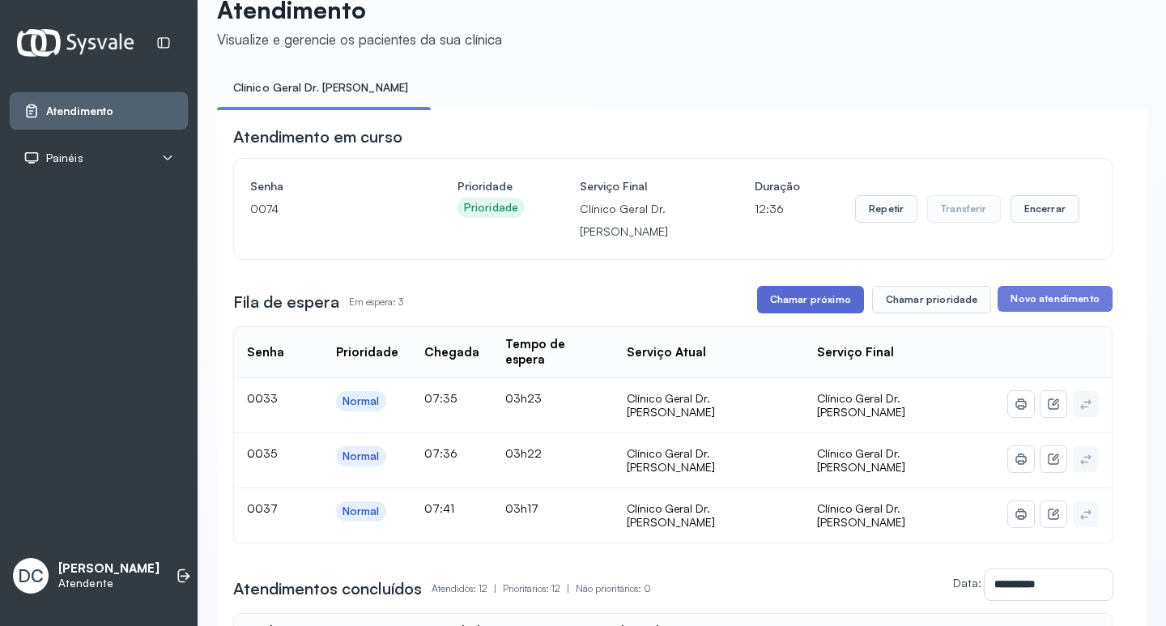
click at [804, 305] on button "Chamar próximo" at bounding box center [810, 300] width 107 height 28
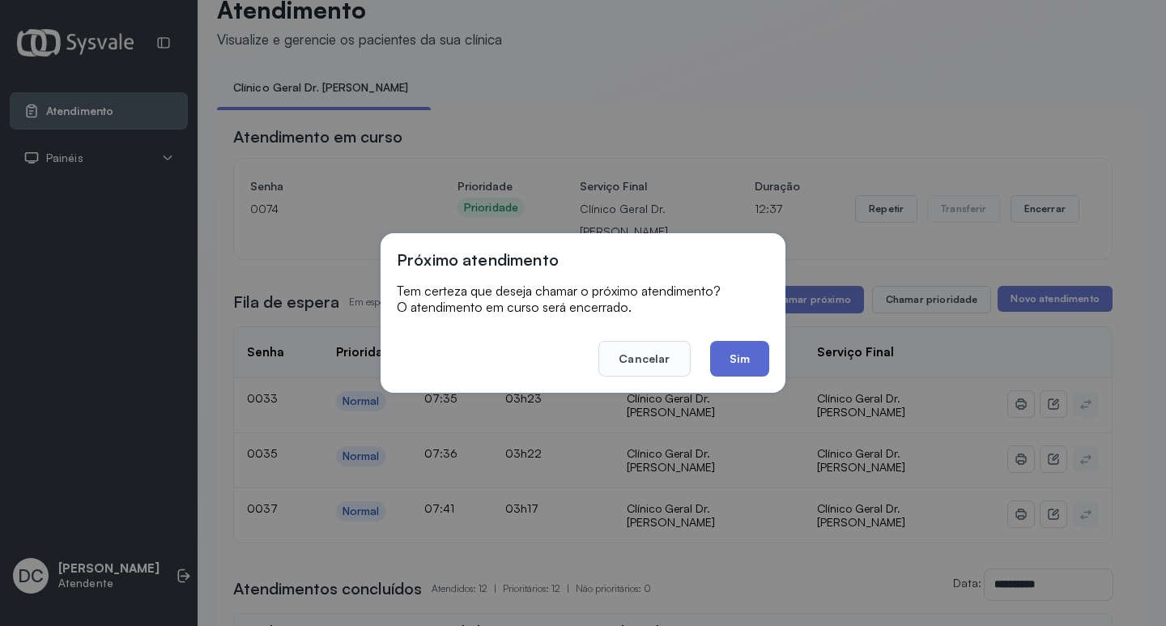
click at [719, 362] on button "Sim" at bounding box center [739, 359] width 59 height 36
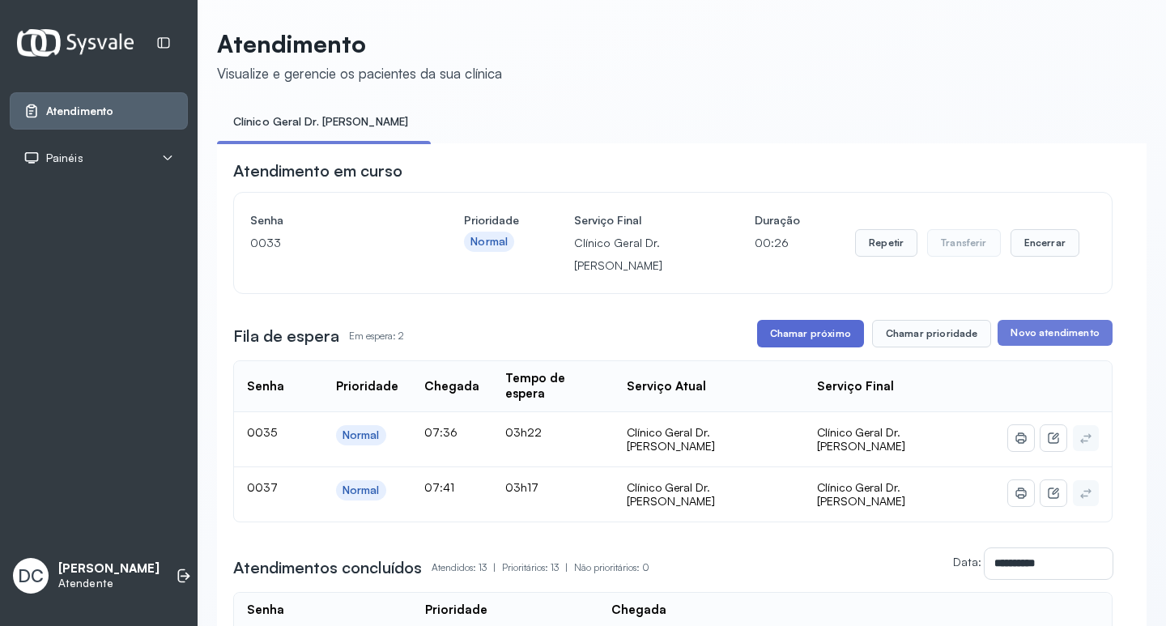
click at [787, 330] on button "Chamar próximo" at bounding box center [810, 334] width 107 height 28
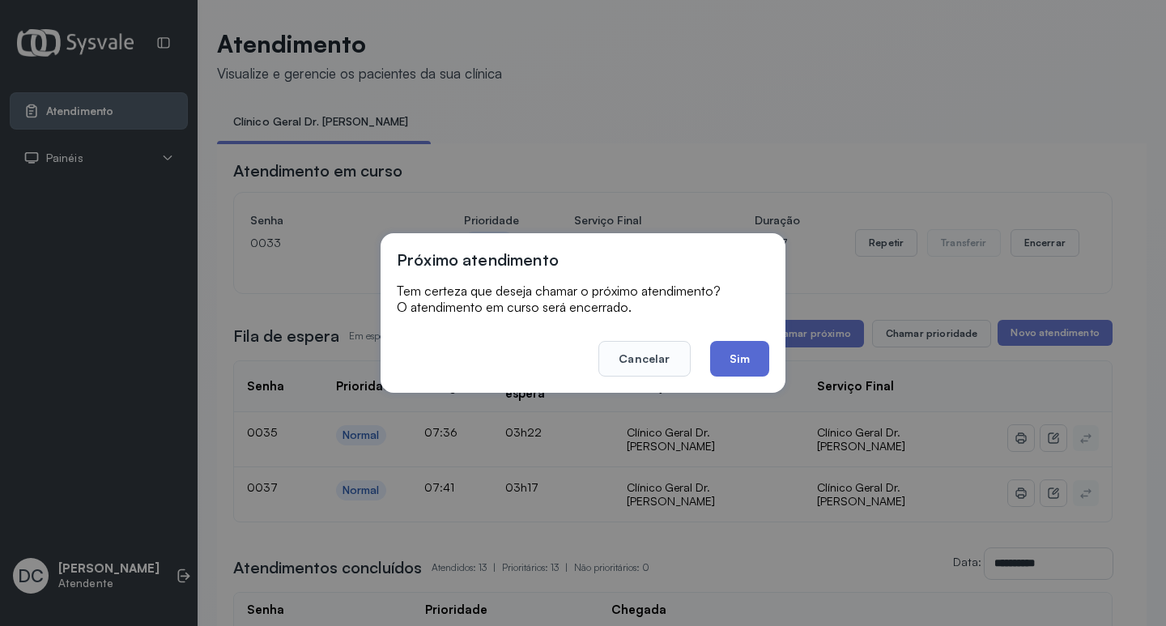
click at [749, 347] on button "Sim" at bounding box center [739, 359] width 59 height 36
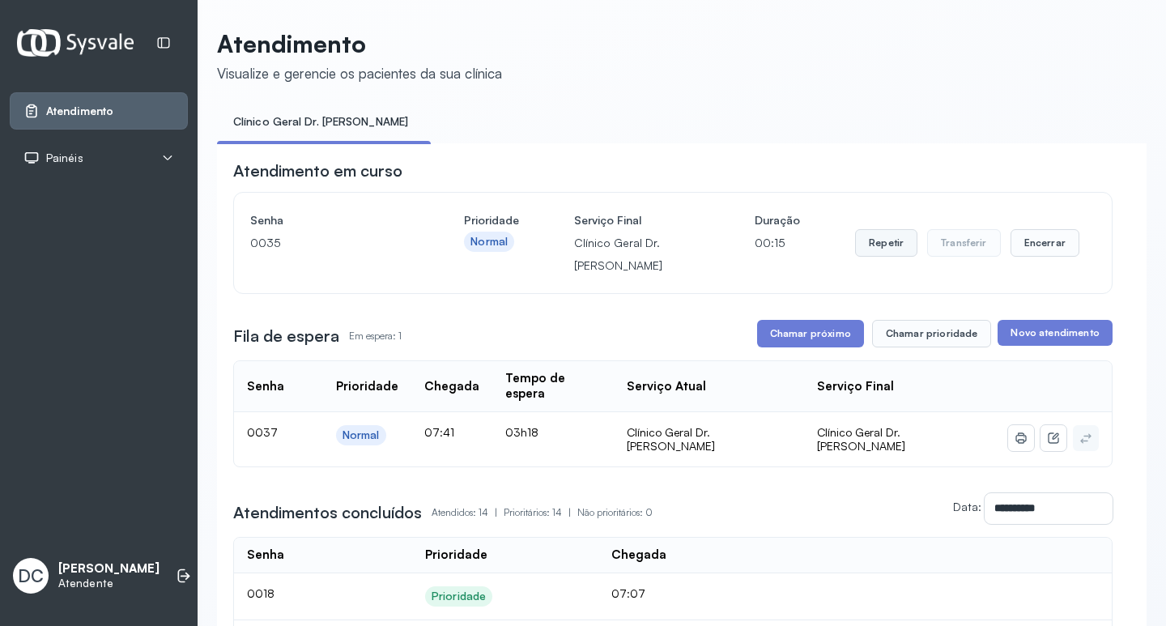
click at [871, 243] on button "Repetir" at bounding box center [886, 243] width 62 height 28
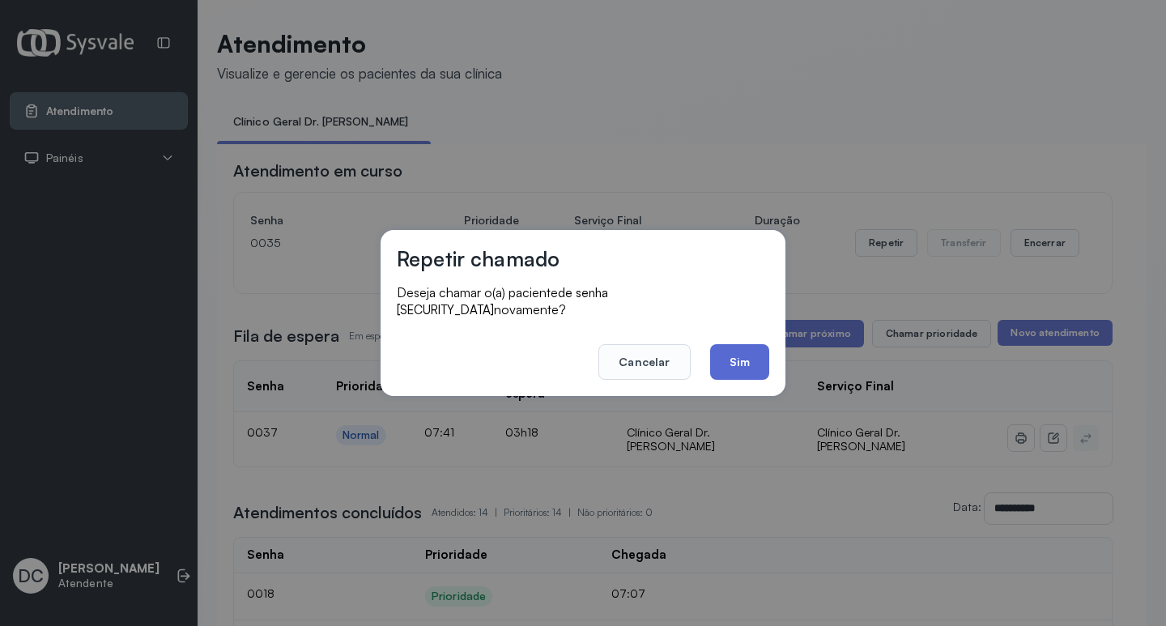
click at [756, 352] on button "Sim" at bounding box center [739, 362] width 59 height 36
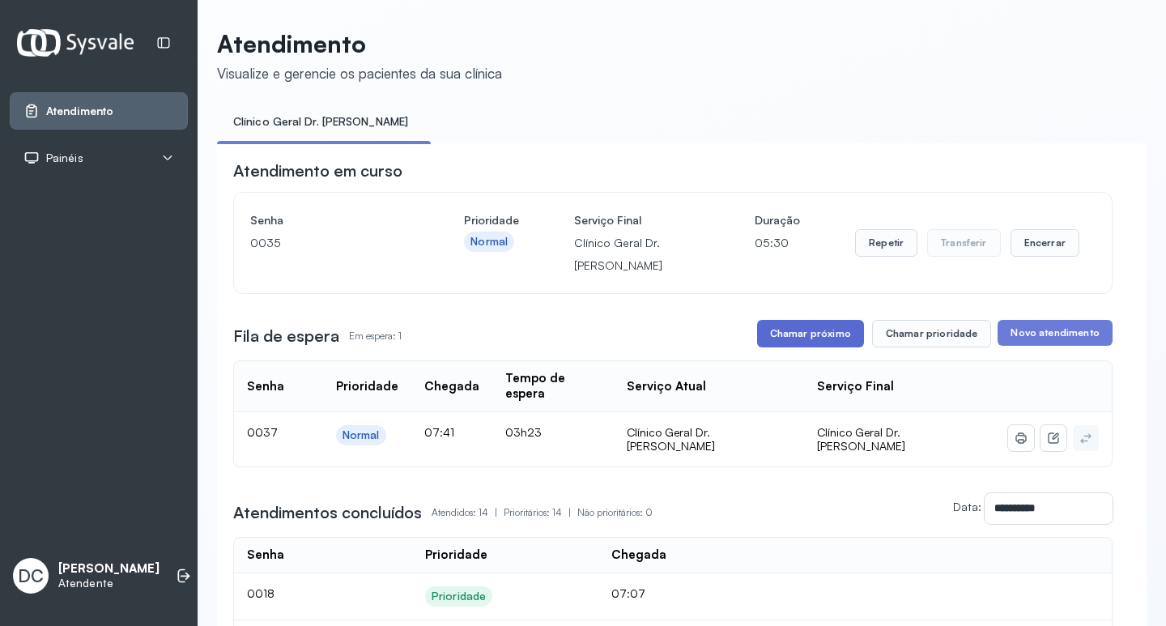
click at [763, 338] on button "Chamar próximo" at bounding box center [810, 334] width 107 height 28
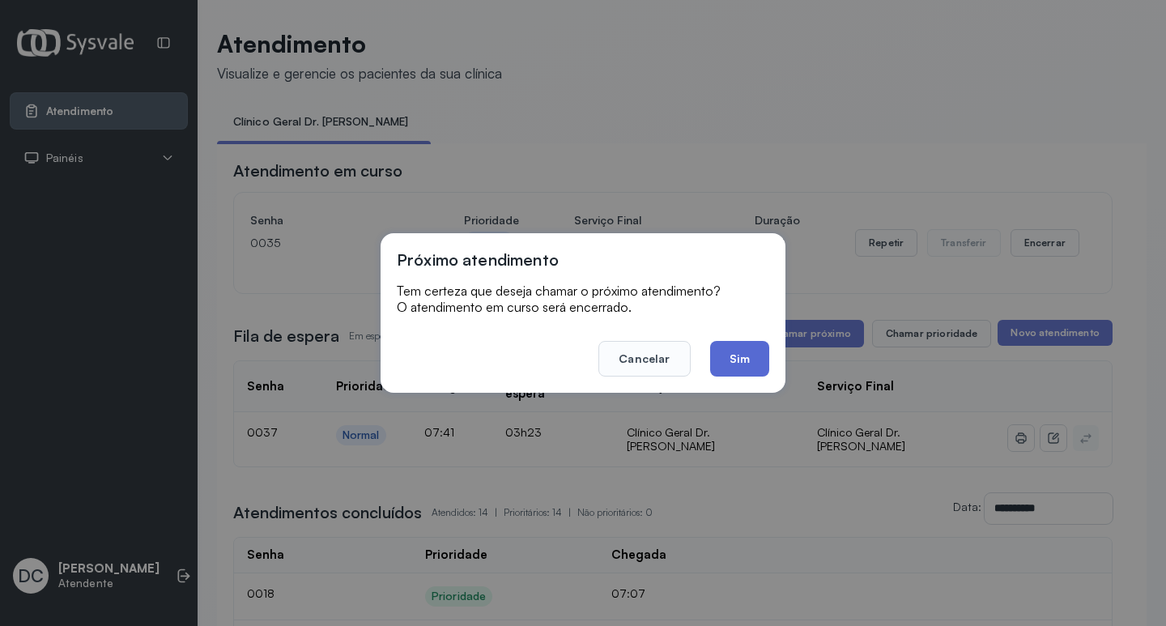
click at [746, 364] on button "Sim" at bounding box center [739, 359] width 59 height 36
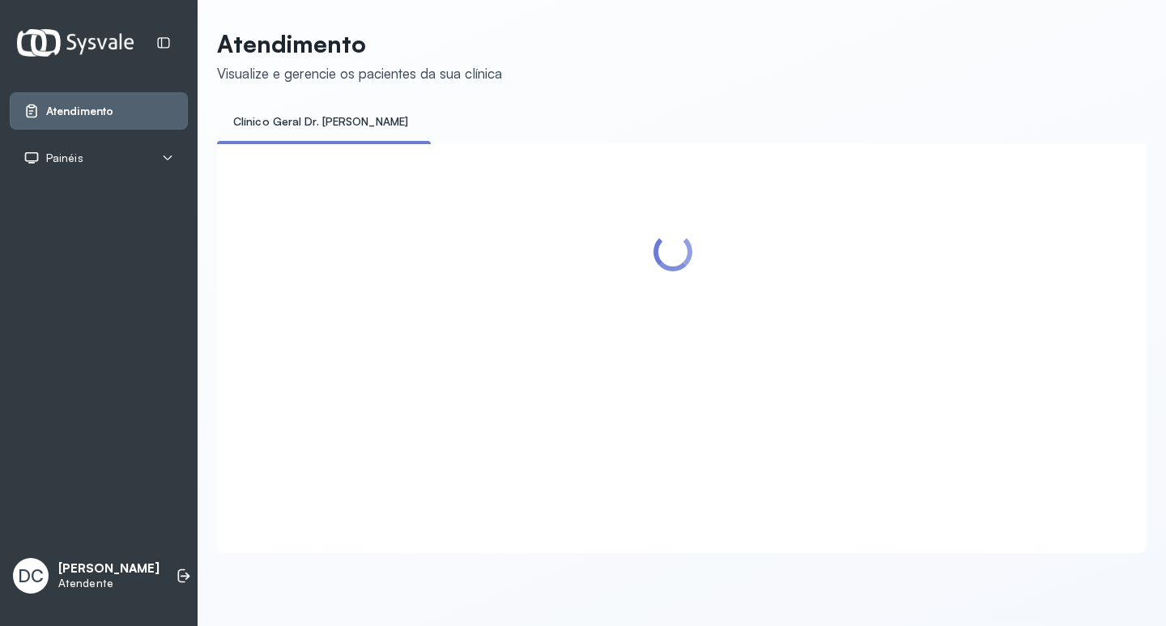
drag, startPoint x: 633, startPoint y: 331, endPoint x: 456, endPoint y: 219, distance: 210.1
drag, startPoint x: 456, startPoint y: 219, endPoint x: 253, endPoint y: 480, distance: 331.3
click at [253, 480] on div at bounding box center [673, 329] width 880 height 338
